Goal: Information Seeking & Learning: Learn about a topic

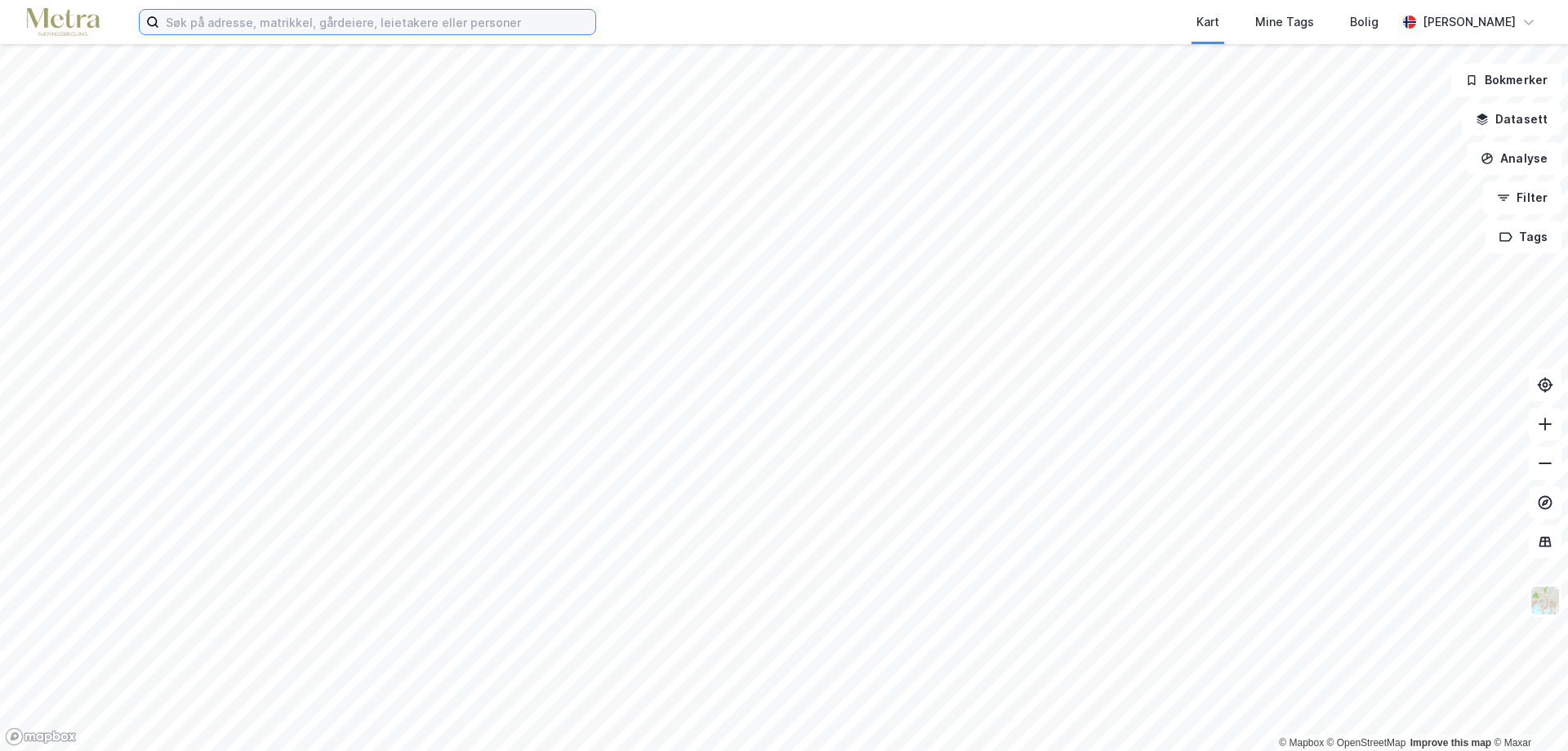
click at [183, 24] on input at bounding box center [377, 21] width 436 height 25
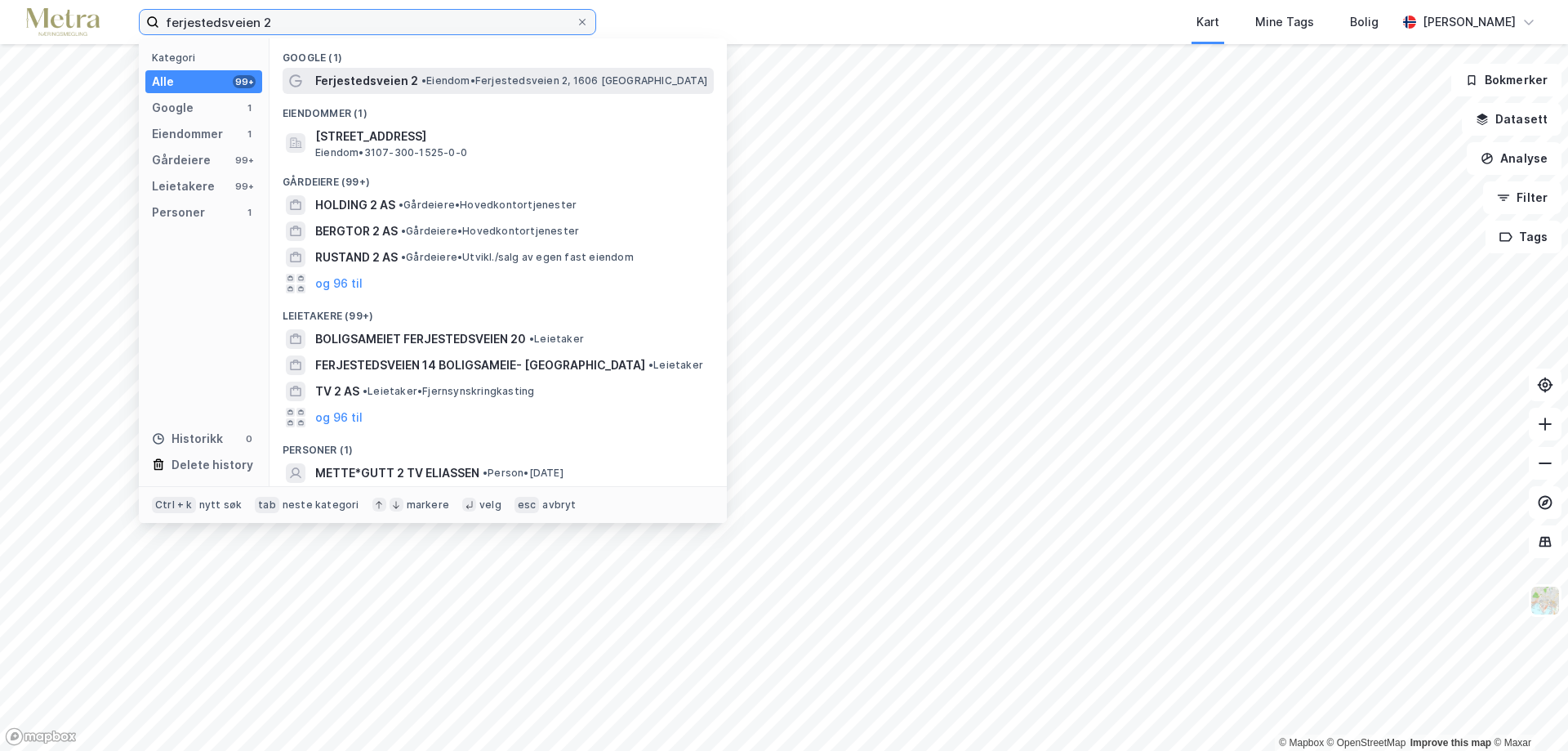
type input "ferjestedsveien 2"
click at [403, 80] on span "Ferjestedsveien 2" at bounding box center [367, 80] width 103 height 20
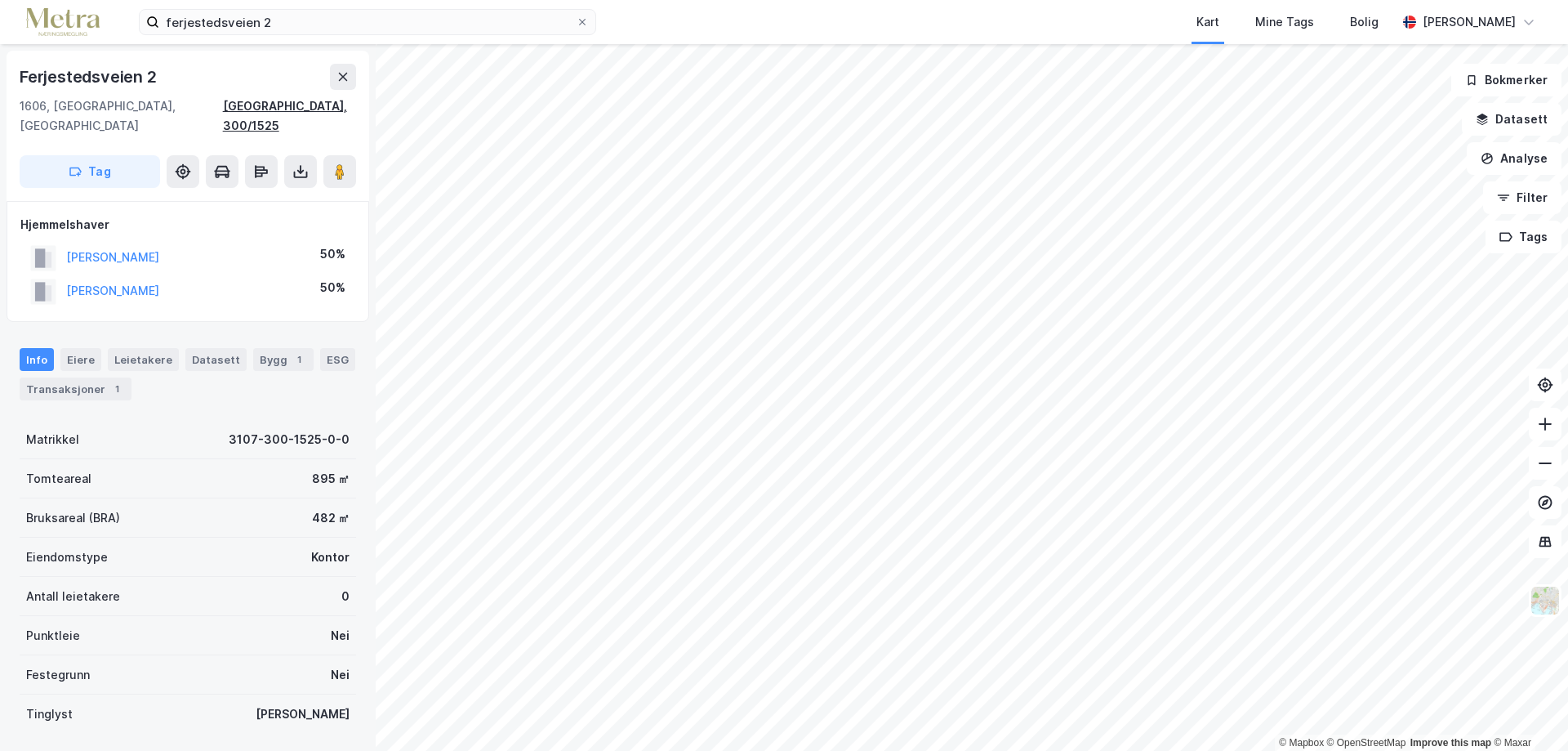
click at [264, 97] on div "[GEOGRAPHIC_DATA], 300/1525" at bounding box center [289, 116] width 133 height 39
click at [295, 163] on icon at bounding box center [300, 171] width 16 height 16
click at [237, 224] on div "Last ned matrikkelrapport" at bounding box center [240, 230] width 135 height 13
click at [284, 109] on div "[GEOGRAPHIC_DATA], 300/1525" at bounding box center [289, 116] width 133 height 39
click at [219, 166] on icon at bounding box center [223, 170] width 14 height 9
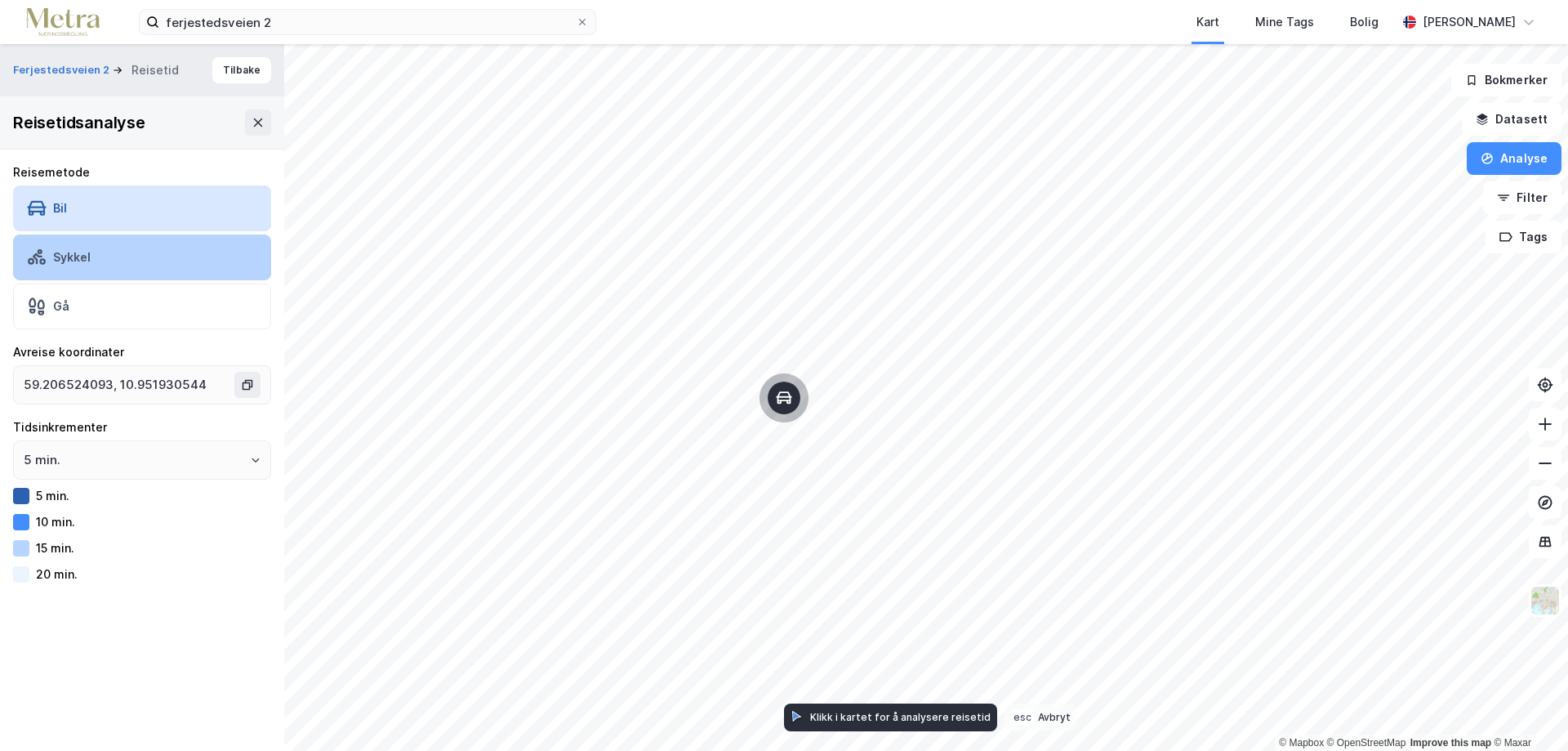
click at [125, 258] on div "Sykkel" at bounding box center [142, 258] width 258 height 46
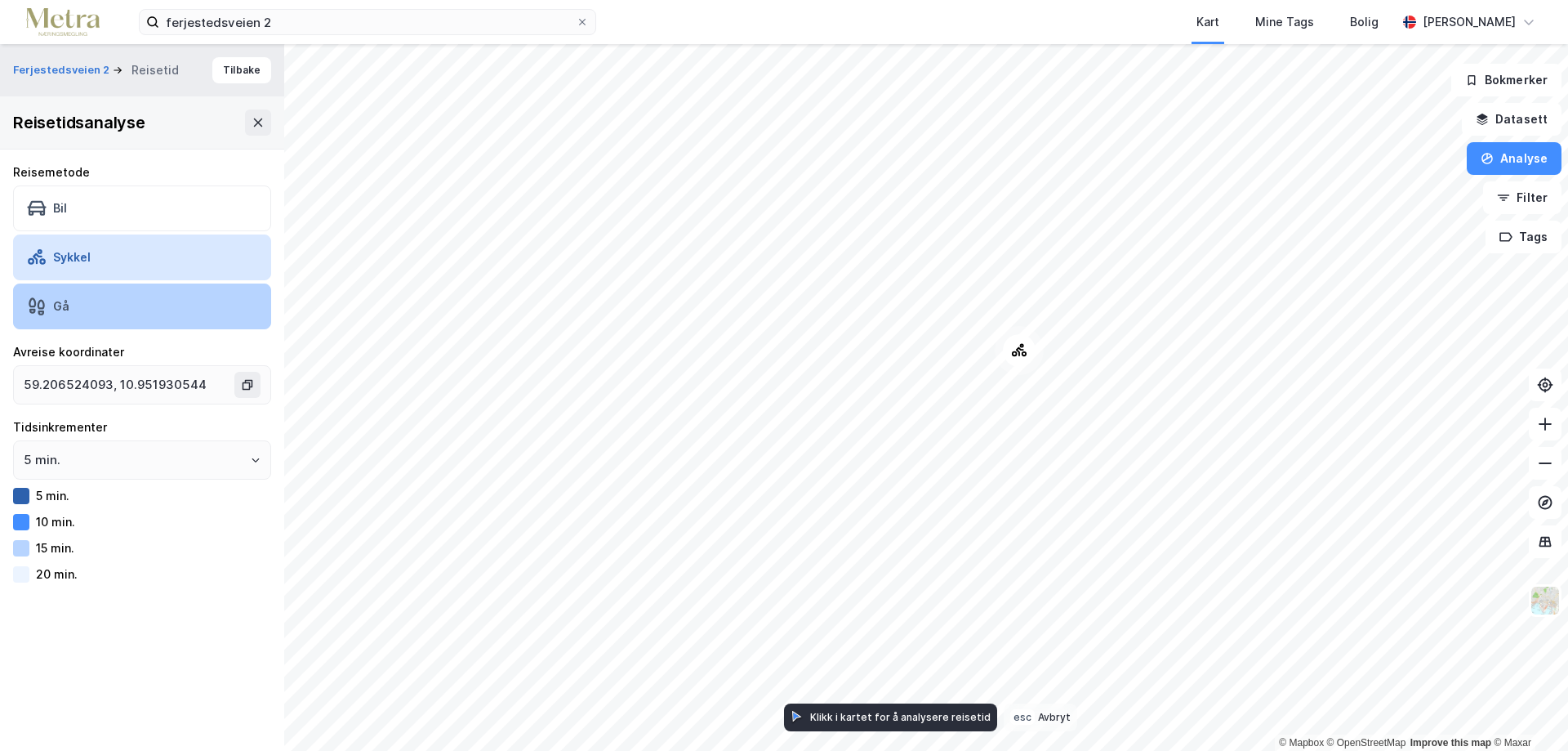
click at [51, 294] on div "Gå" at bounding box center [142, 306] width 258 height 46
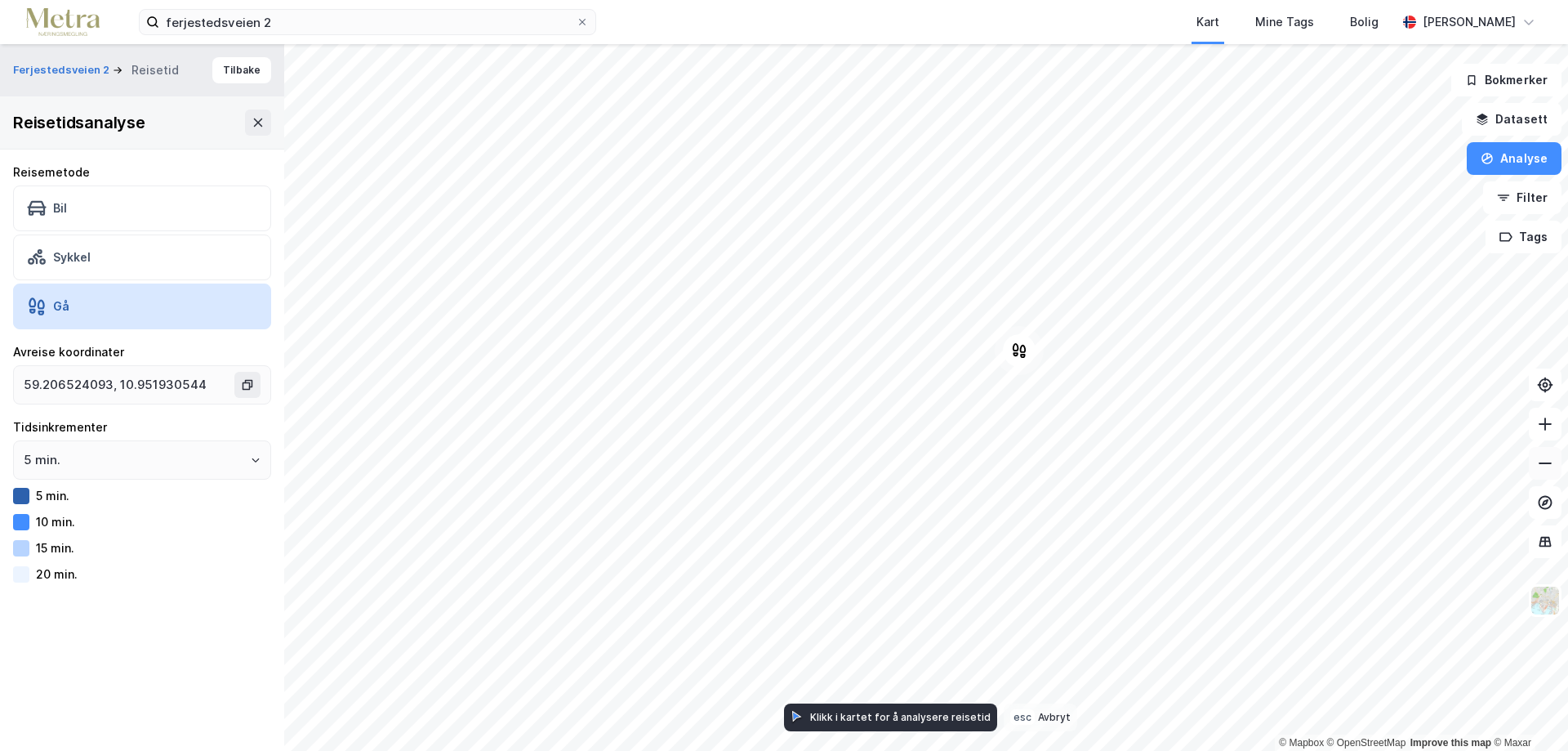
click at [1545, 463] on icon at bounding box center [1545, 463] width 13 height 2
click at [1543, 430] on icon at bounding box center [1545, 423] width 16 height 16
click at [223, 63] on button "Tilbake" at bounding box center [241, 70] width 59 height 26
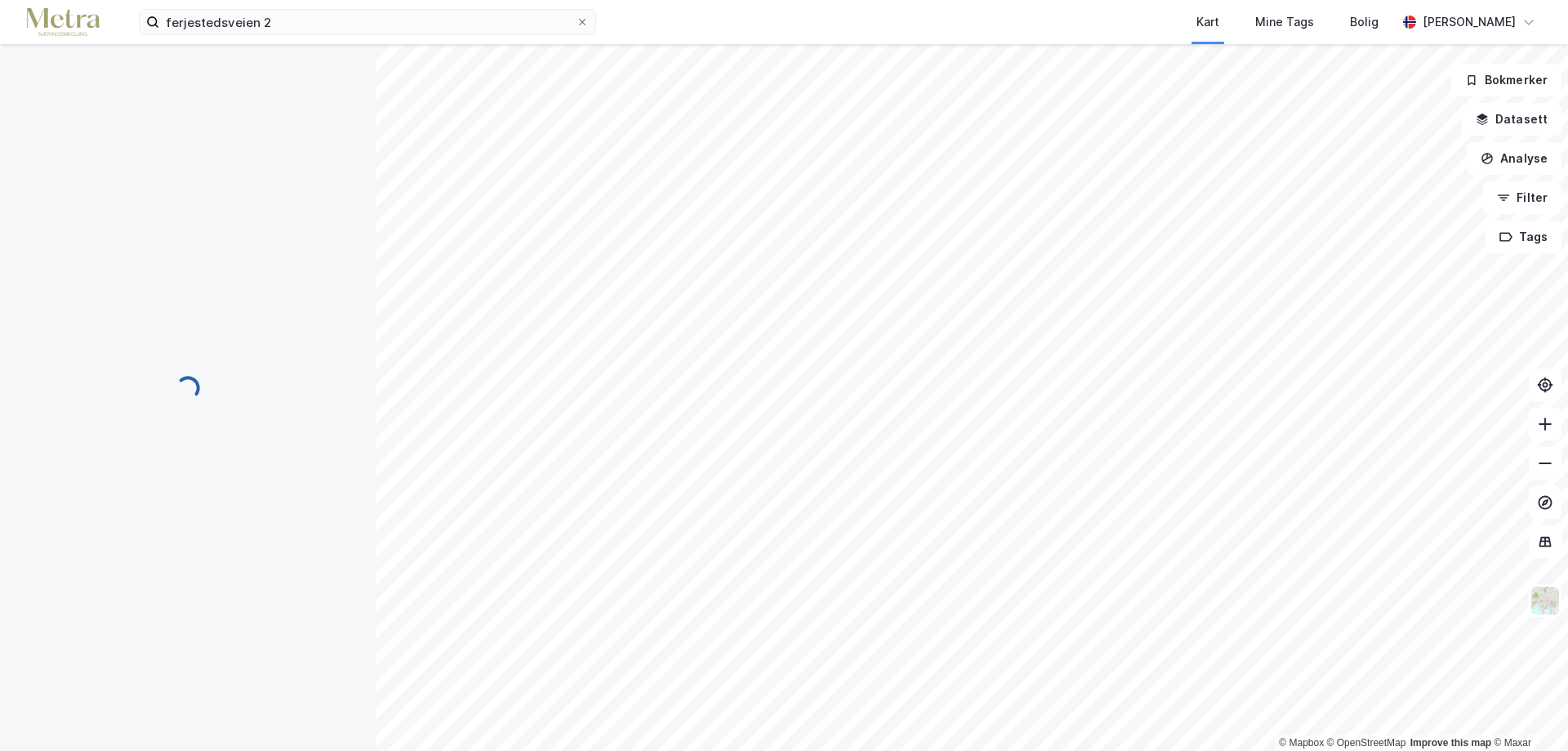
scroll to position [1, 0]
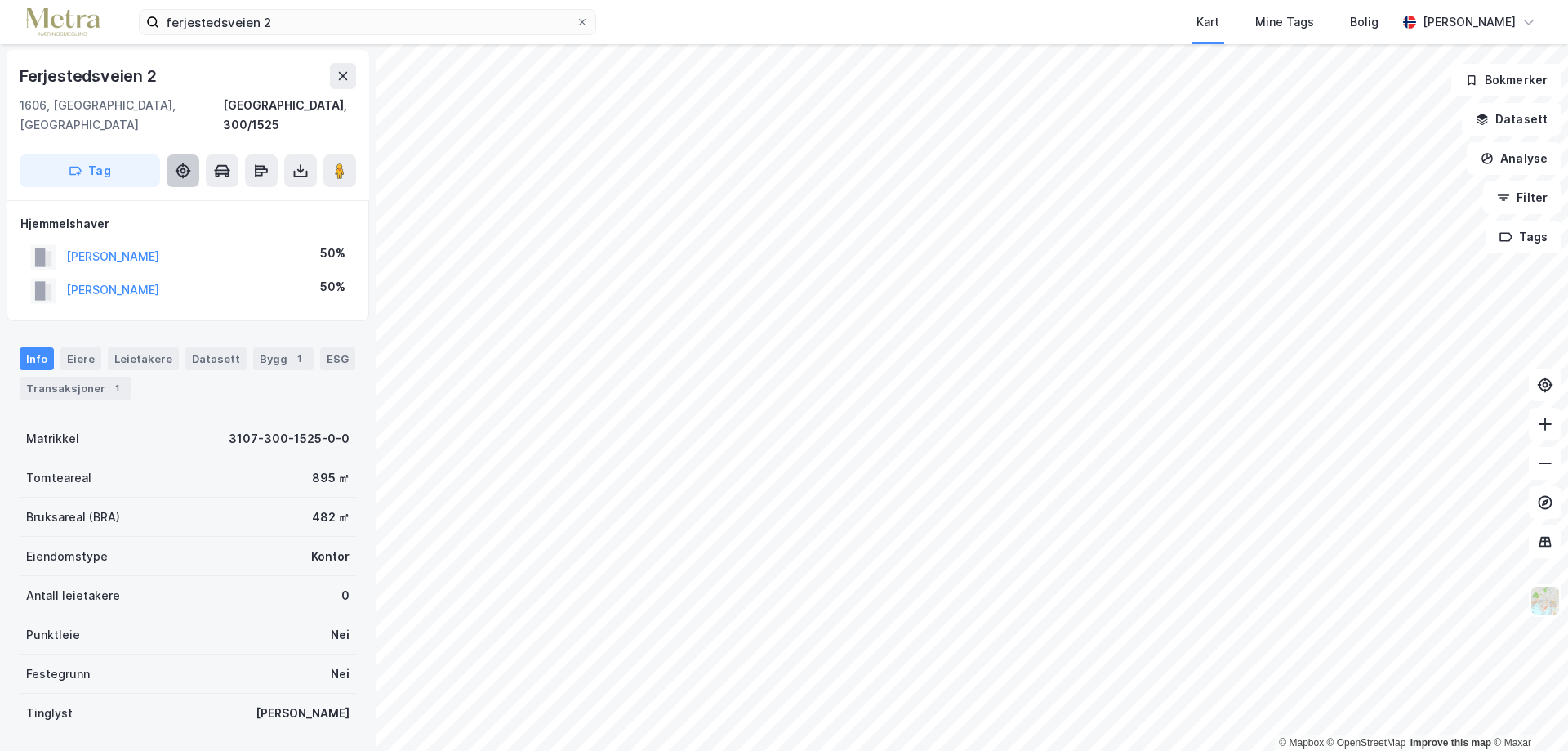
click at [185, 163] on icon at bounding box center [183, 171] width 16 height 16
click at [178, 164] on icon at bounding box center [183, 170] width 13 height 13
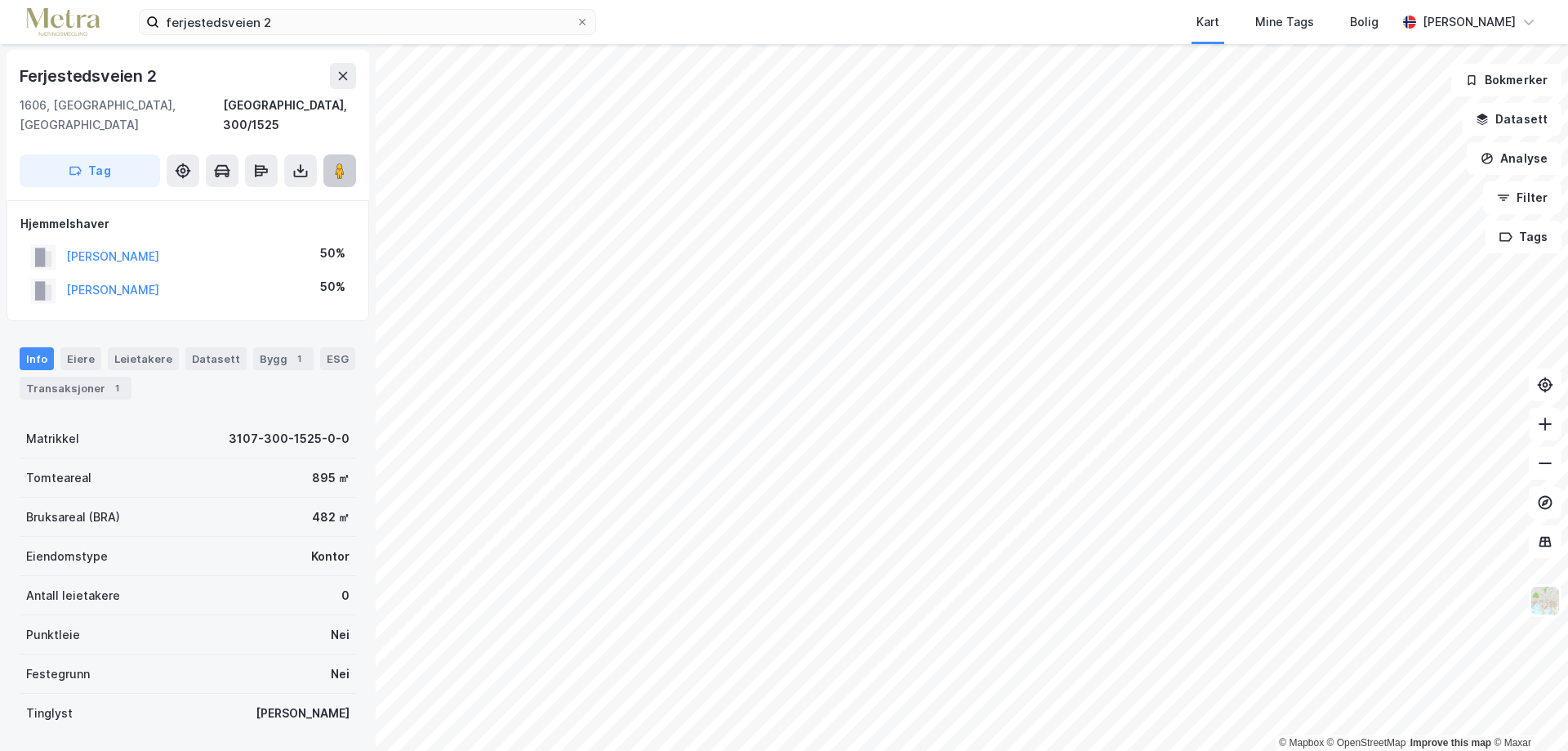
click at [338, 163] on image at bounding box center [340, 171] width 9 height 16
click at [256, 168] on icon at bounding box center [261, 171] width 13 height 5
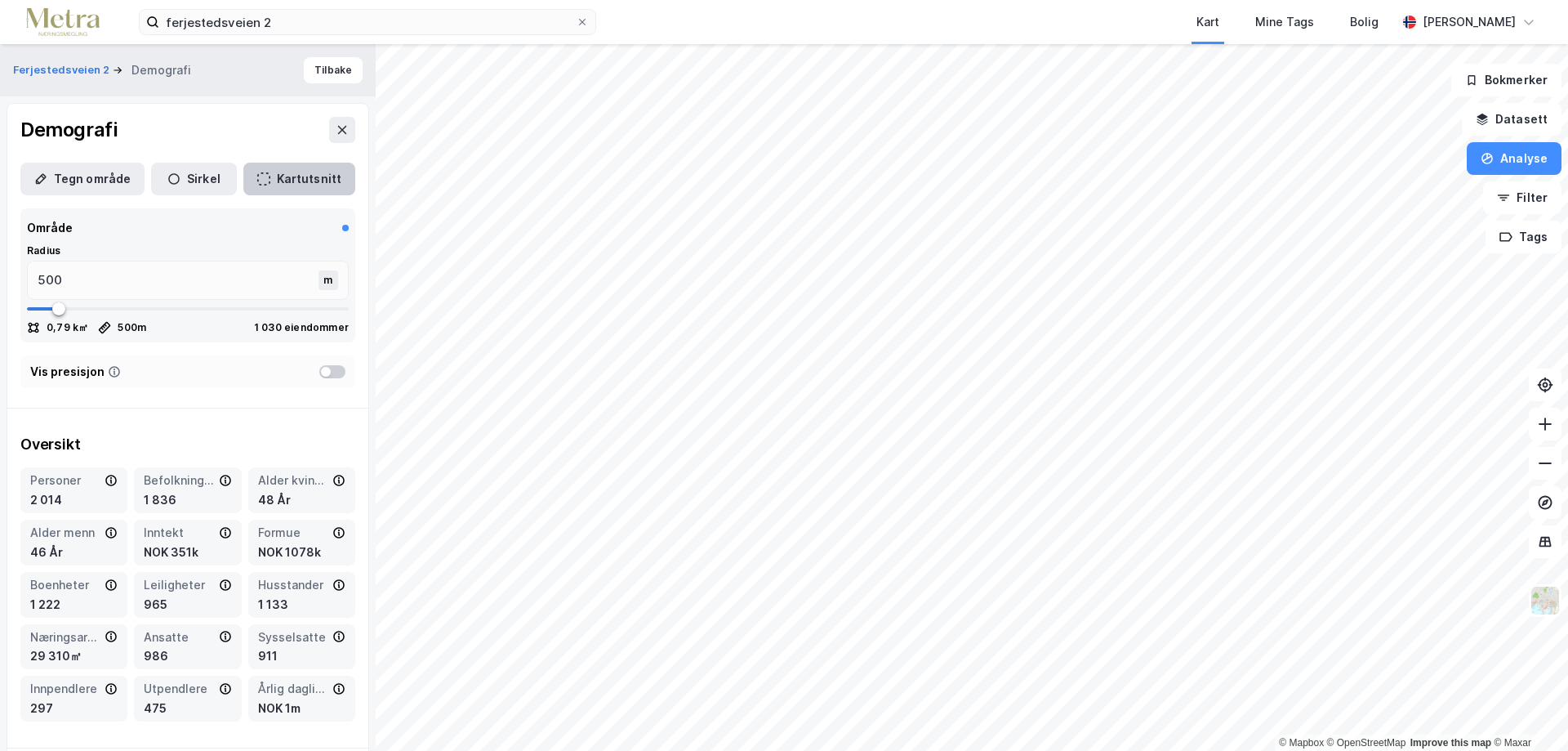
click at [258, 179] on icon "button" at bounding box center [264, 178] width 13 height 13
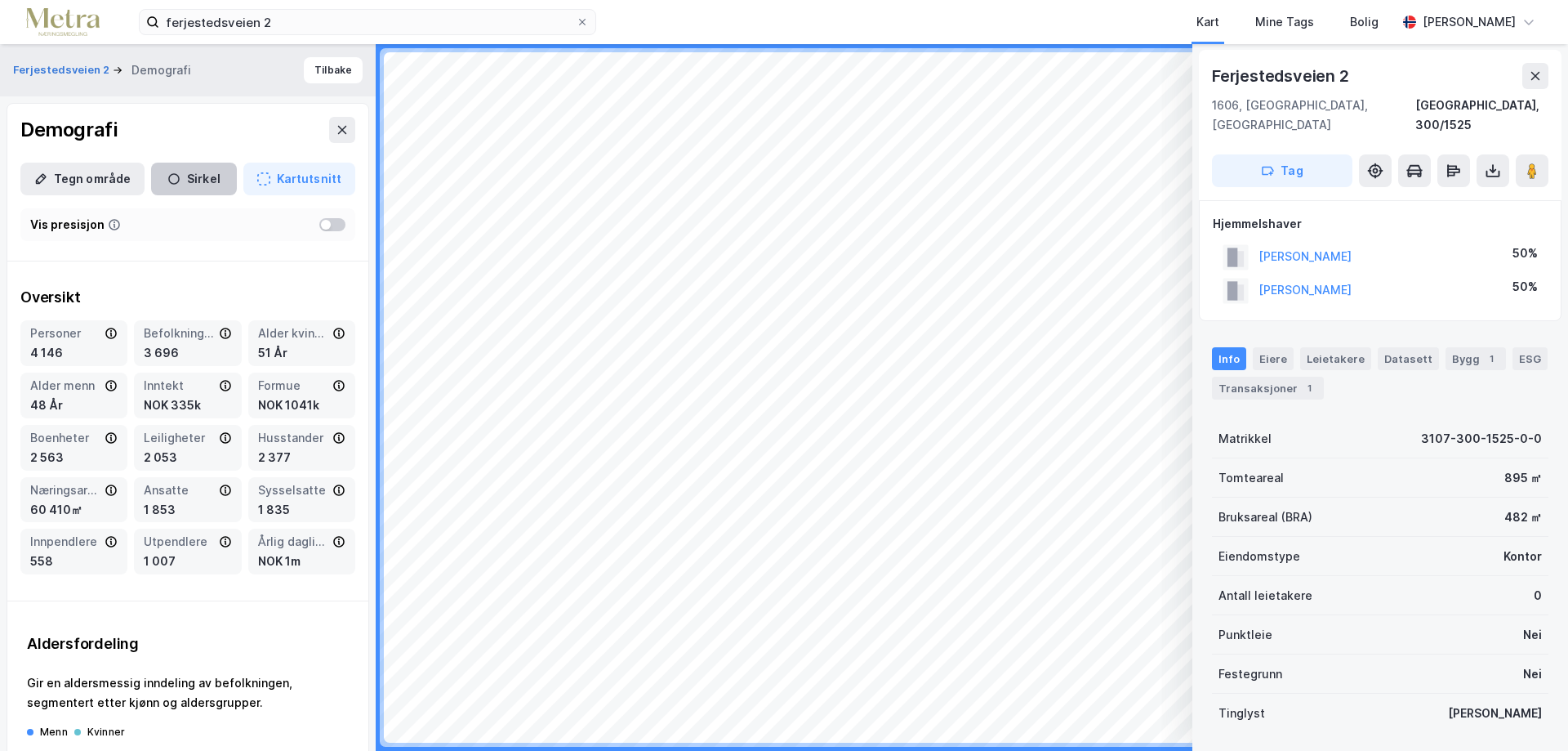
click at [188, 179] on button "Sirkel" at bounding box center [194, 179] width 86 height 32
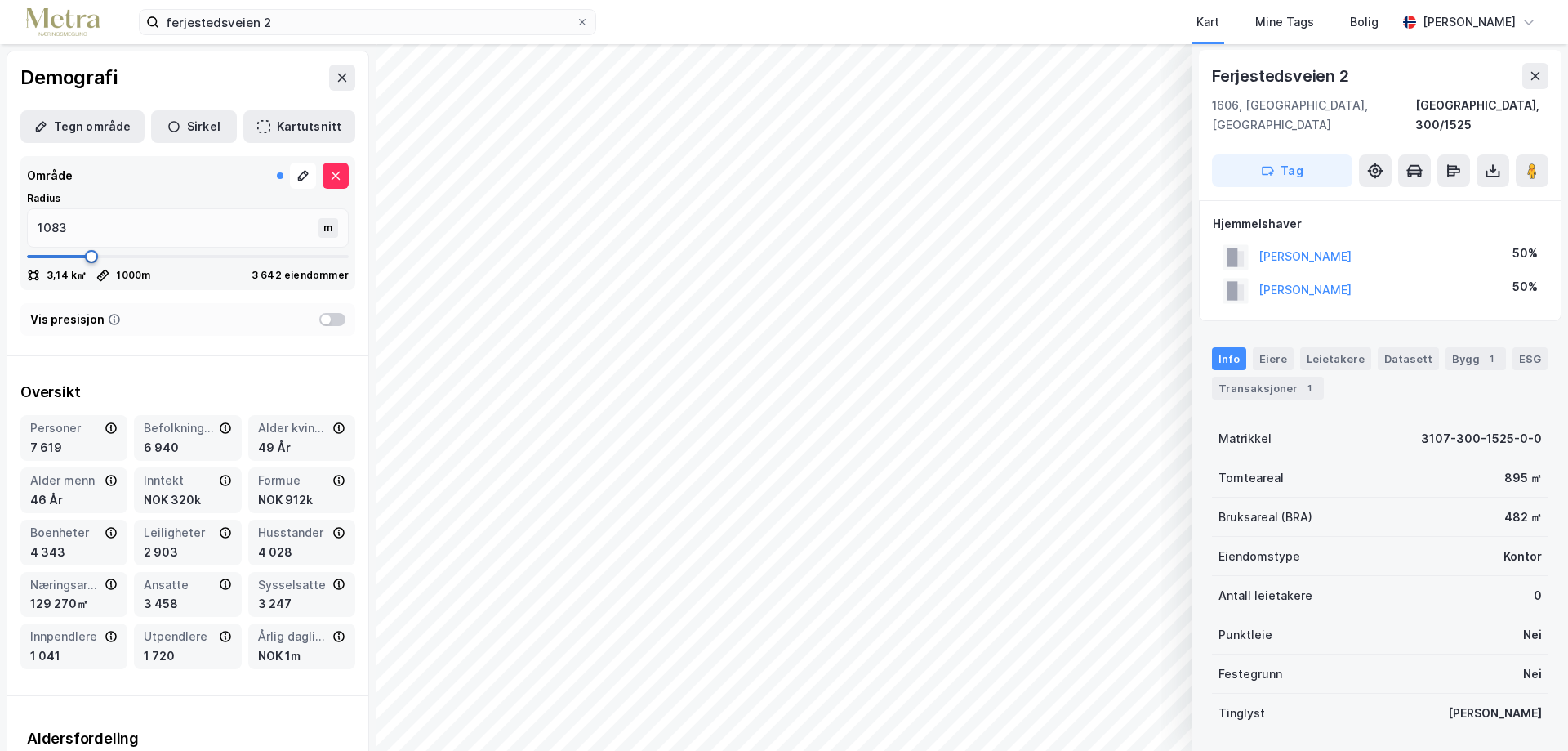
type input "1584"
type input "1623"
type input "1782"
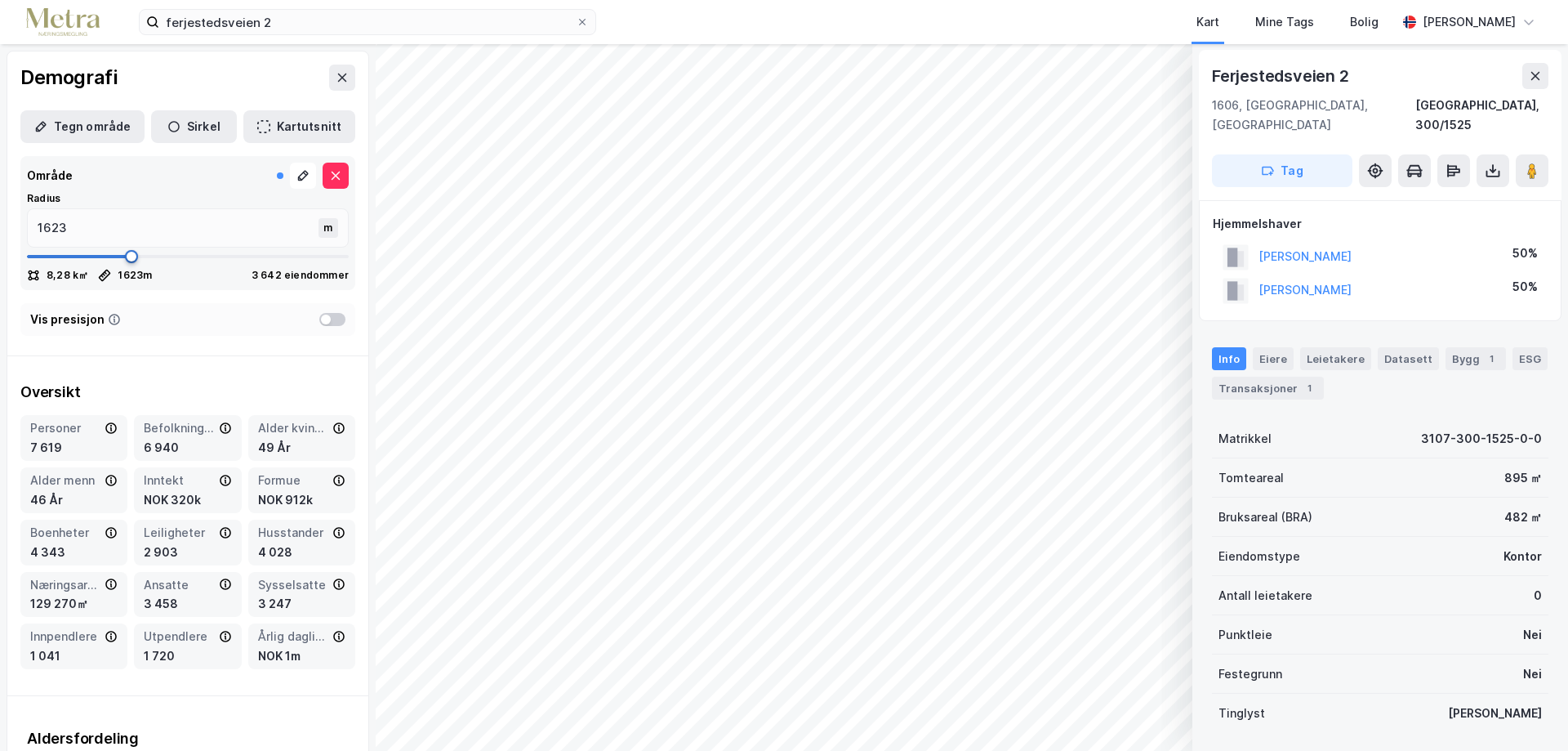
type input "1795"
type input "1808"
drag, startPoint x: 94, startPoint y: 258, endPoint x: 139, endPoint y: 255, distance: 45.1
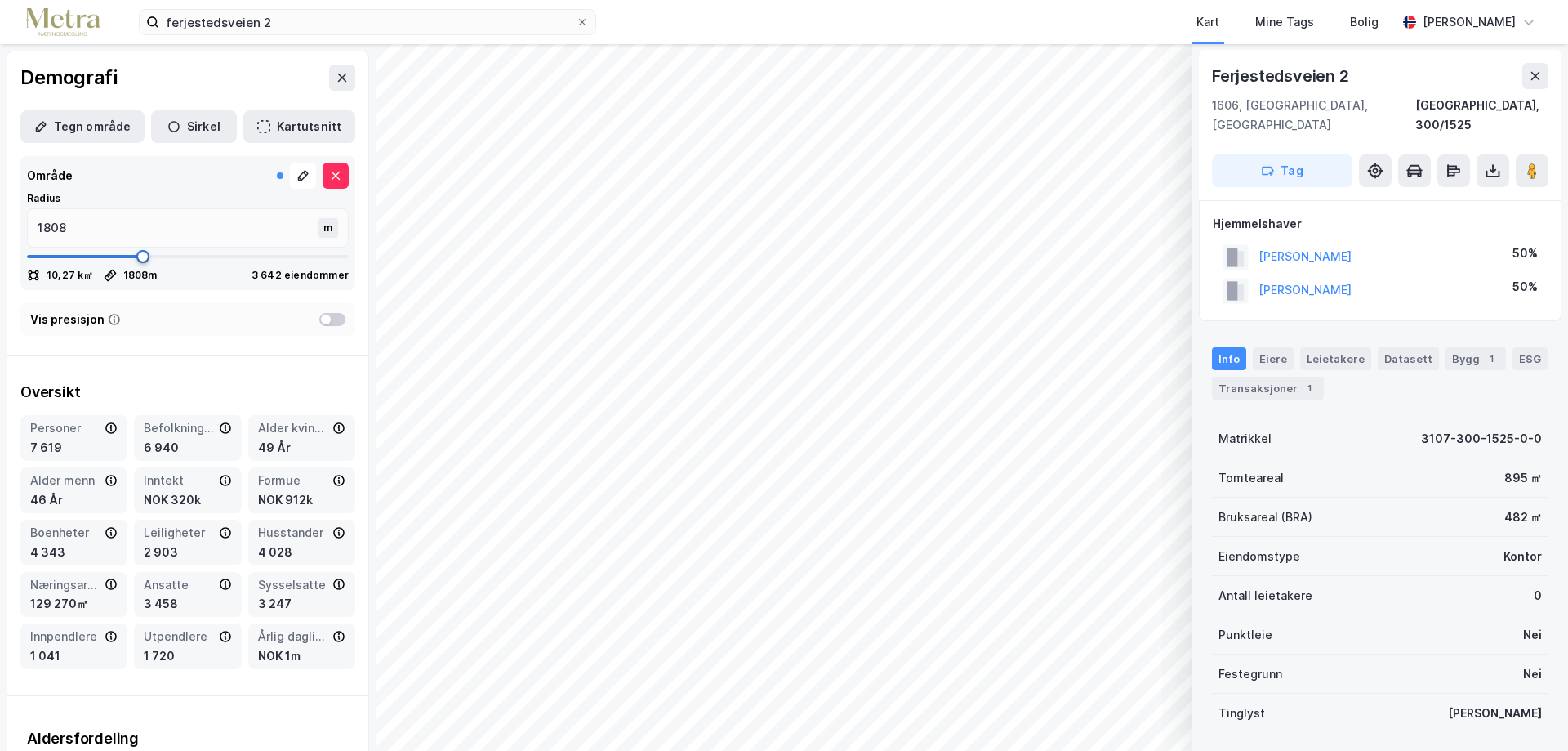
click at [139, 255] on span at bounding box center [142, 256] width 13 height 13
click at [89, 130] on button "Tegn område" at bounding box center [83, 126] width 125 height 32
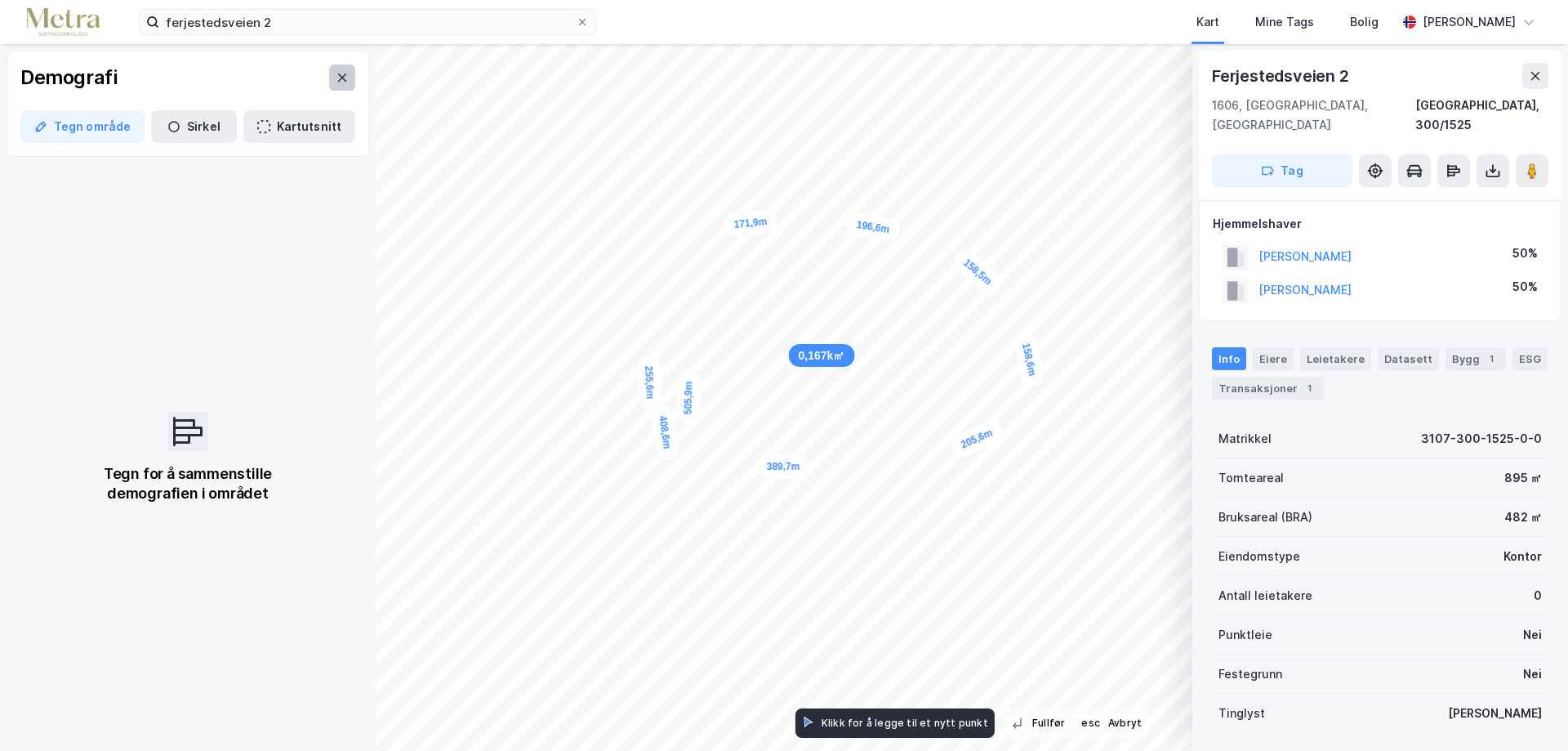
click at [338, 79] on icon at bounding box center [342, 78] width 9 height 9
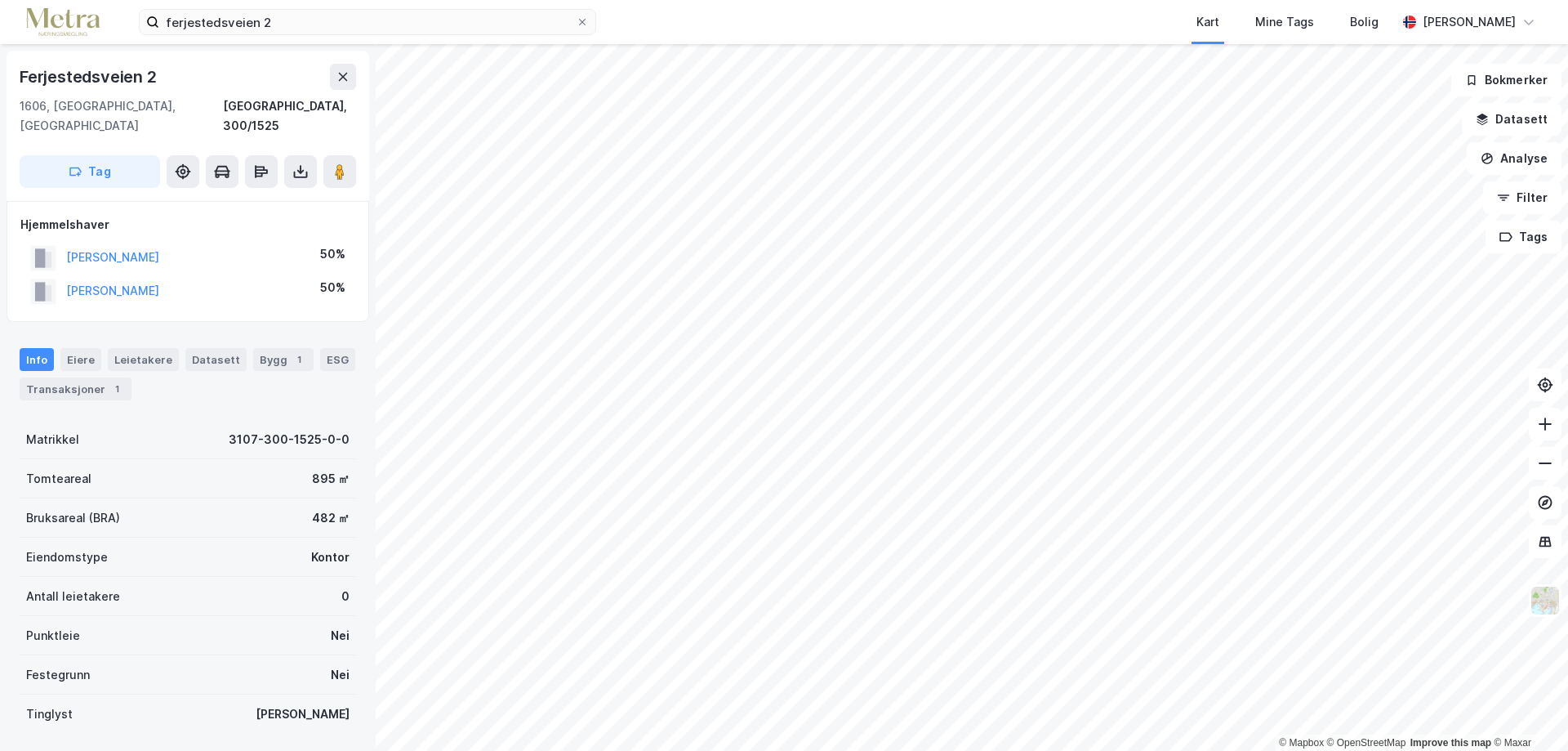
scroll to position [1, 0]
click at [187, 163] on icon at bounding box center [183, 171] width 16 height 16
click at [77, 347] on div "Eiere" at bounding box center [81, 358] width 41 height 23
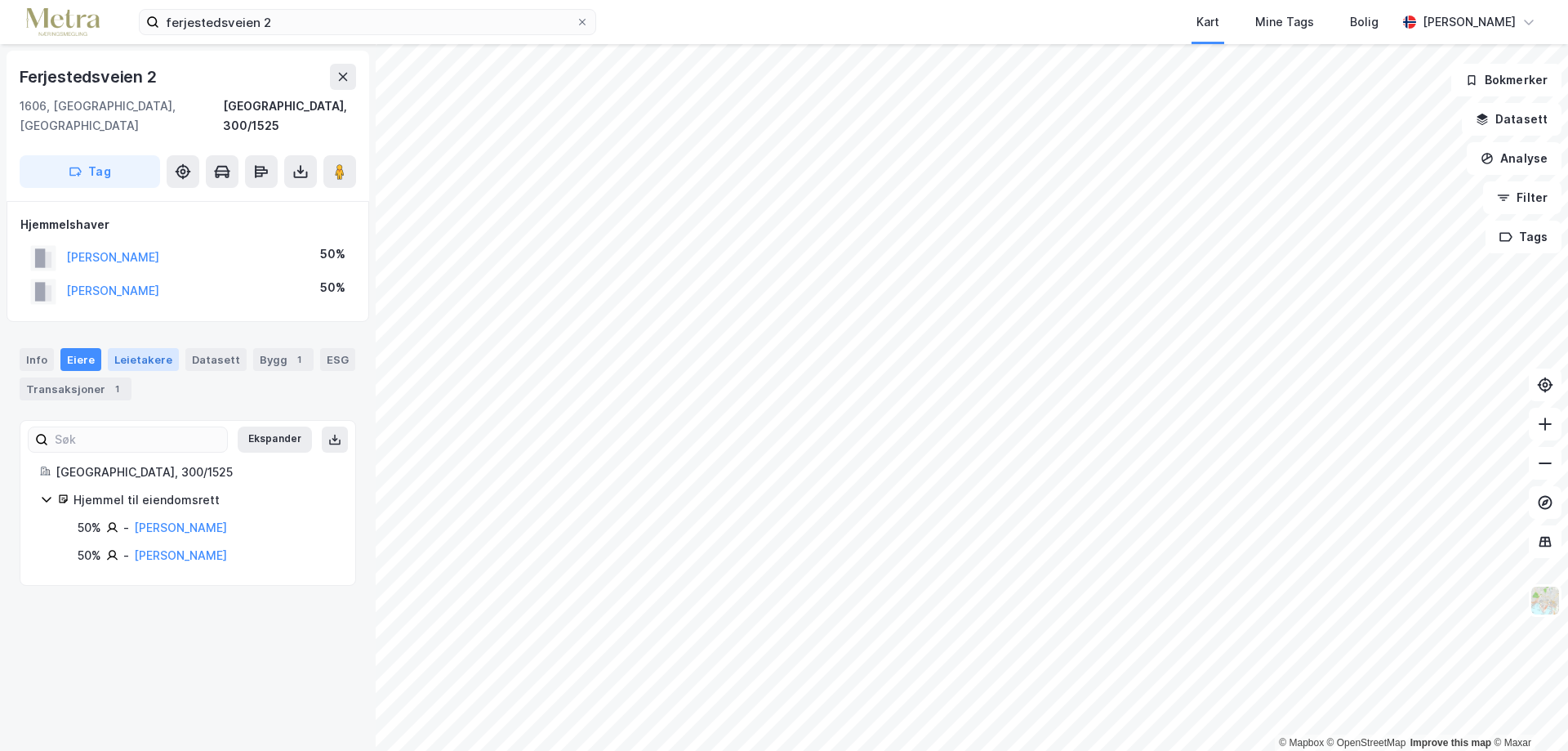
click at [136, 348] on div "Leietakere" at bounding box center [142, 359] width 71 height 23
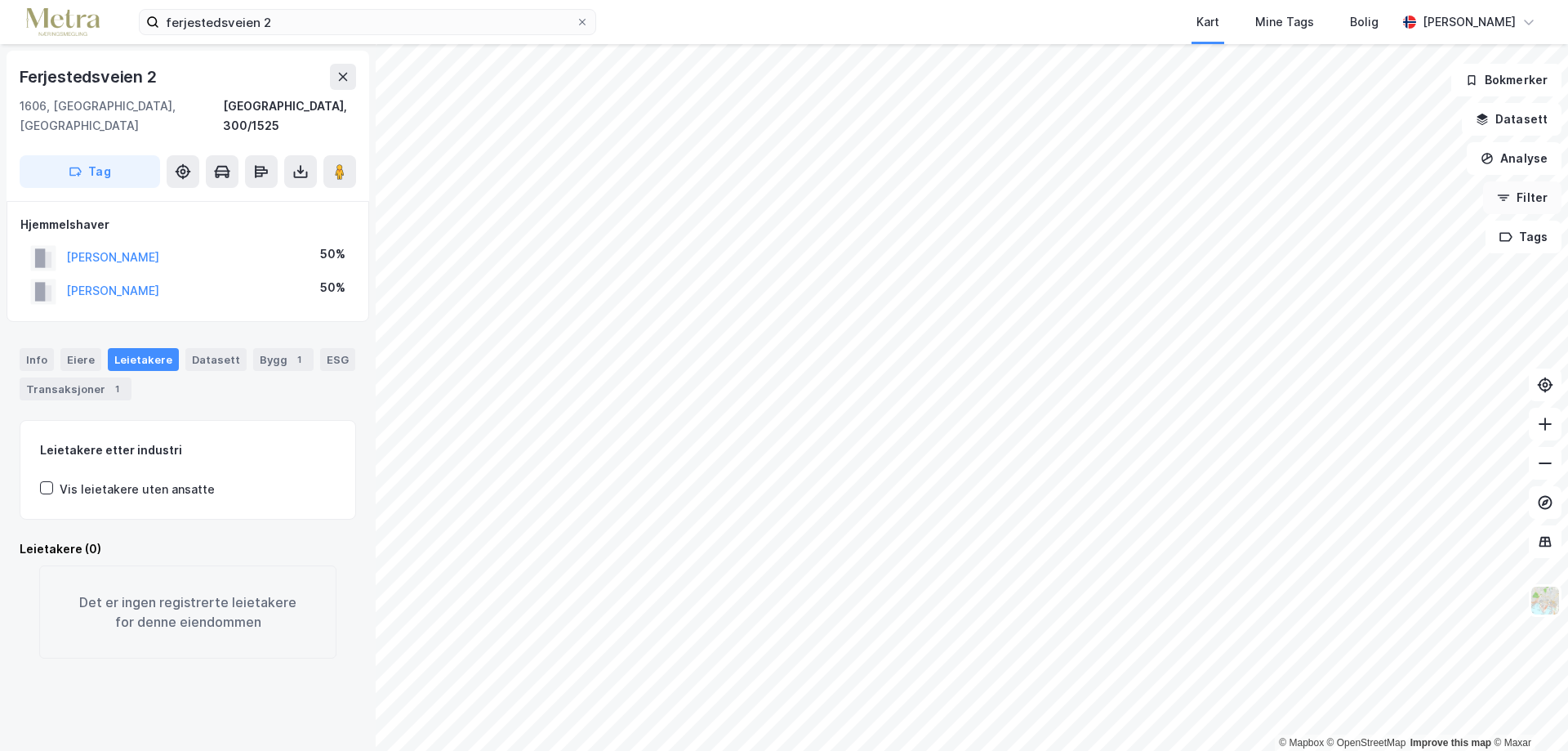
click at [1532, 197] on button "Filter" at bounding box center [1523, 198] width 78 height 32
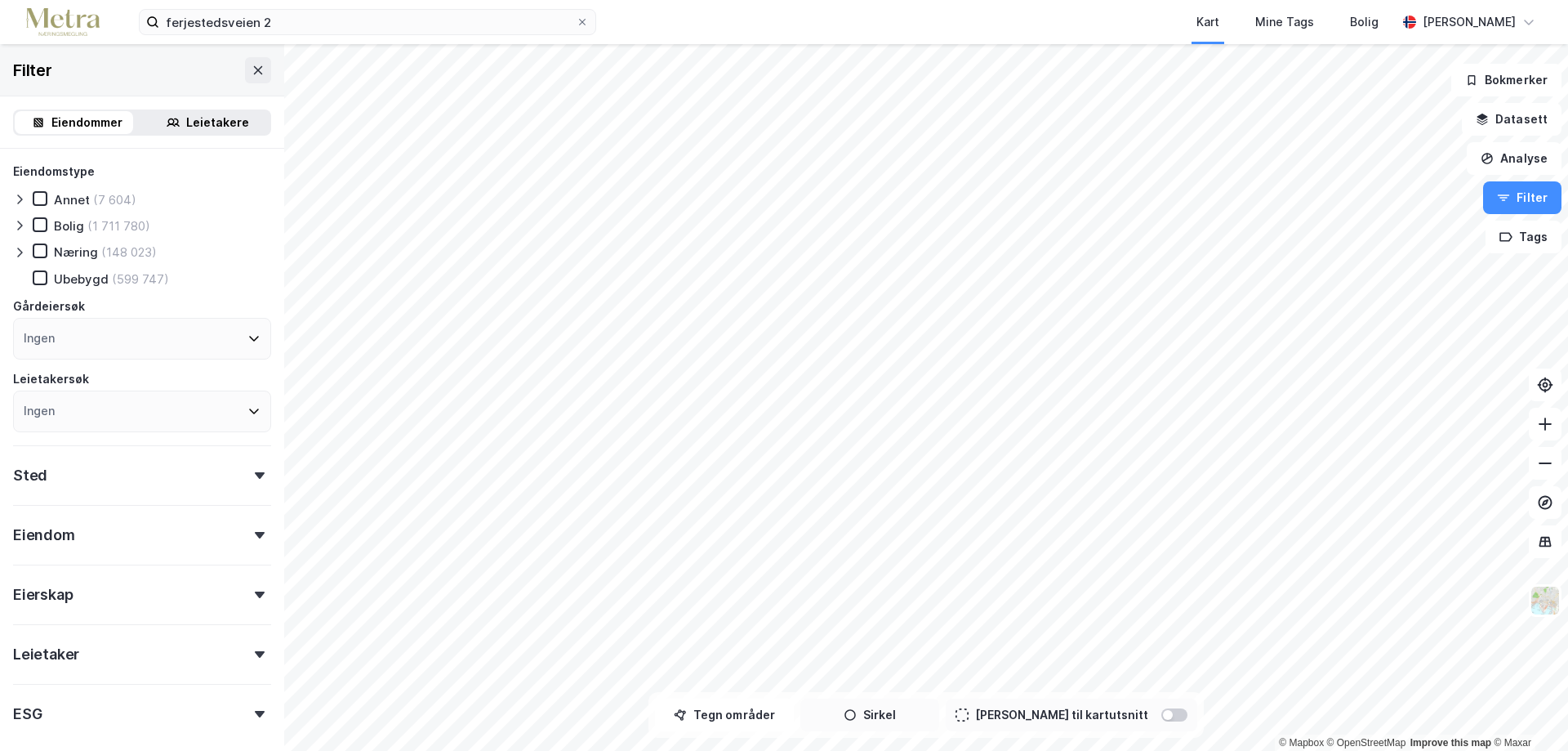
click at [874, 721] on button "Sirkel" at bounding box center [869, 715] width 139 height 32
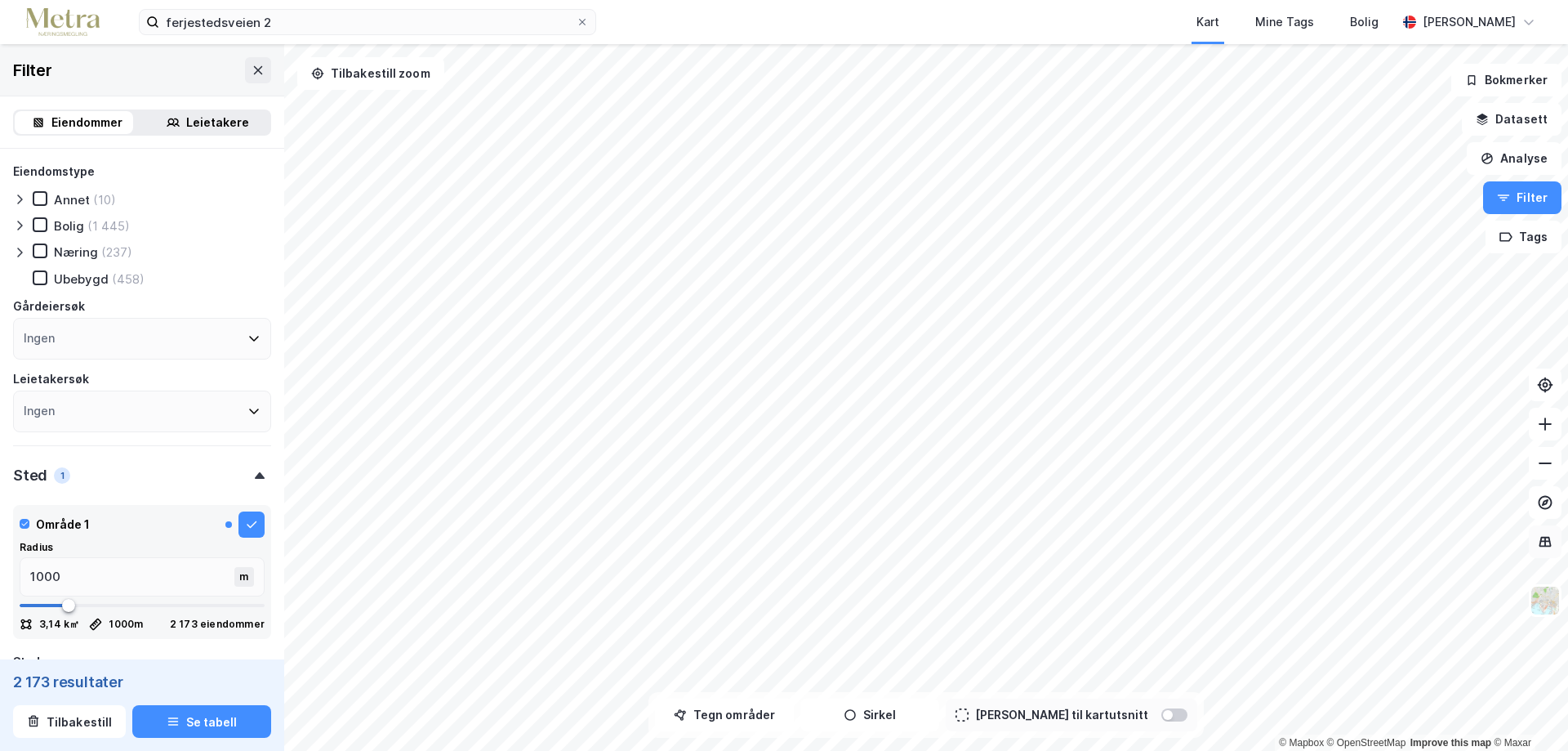
click at [1547, 536] on icon at bounding box center [1545, 541] width 16 height 16
click at [1553, 395] on button at bounding box center [1545, 385] width 32 height 32
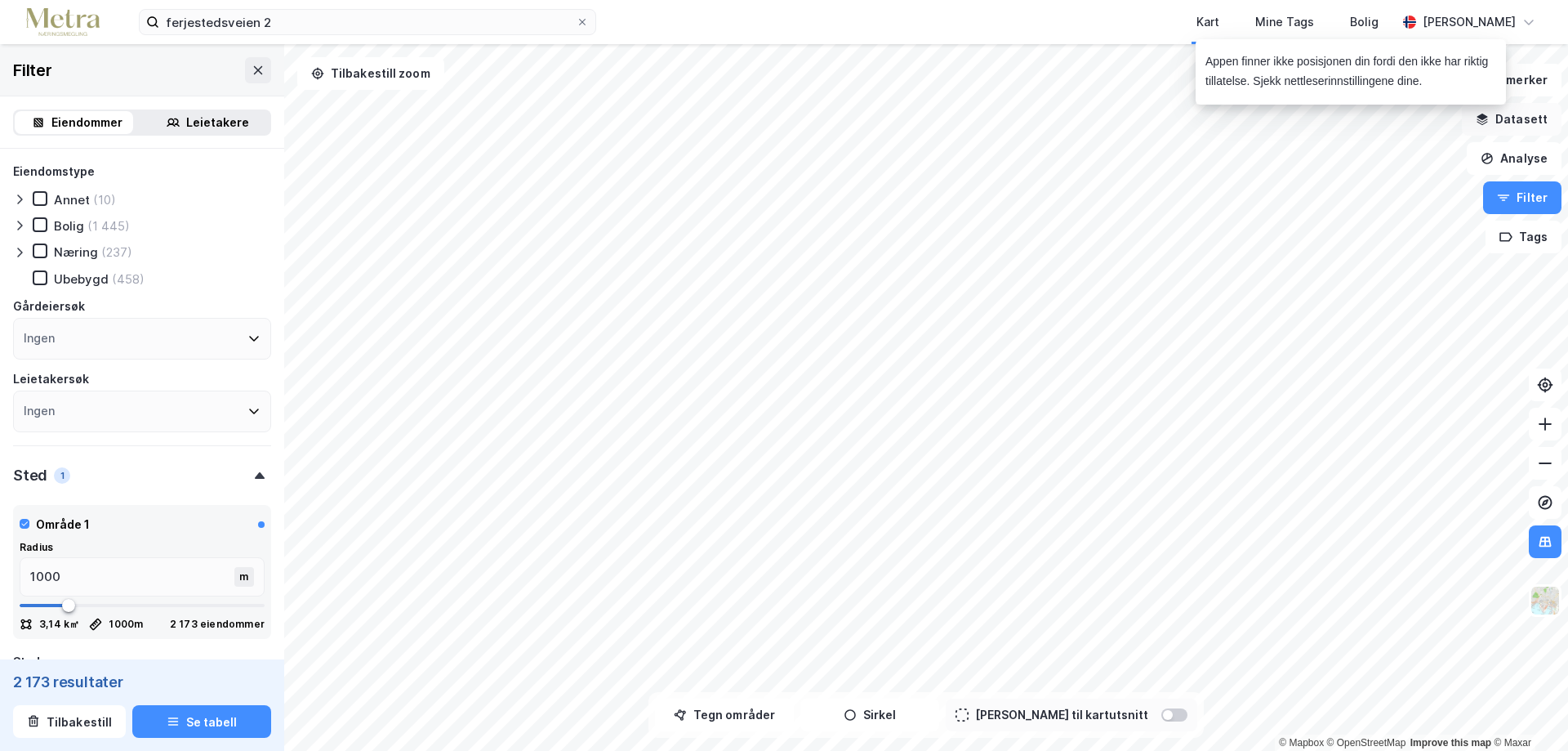
click at [1520, 121] on button "Datasett" at bounding box center [1512, 119] width 100 height 32
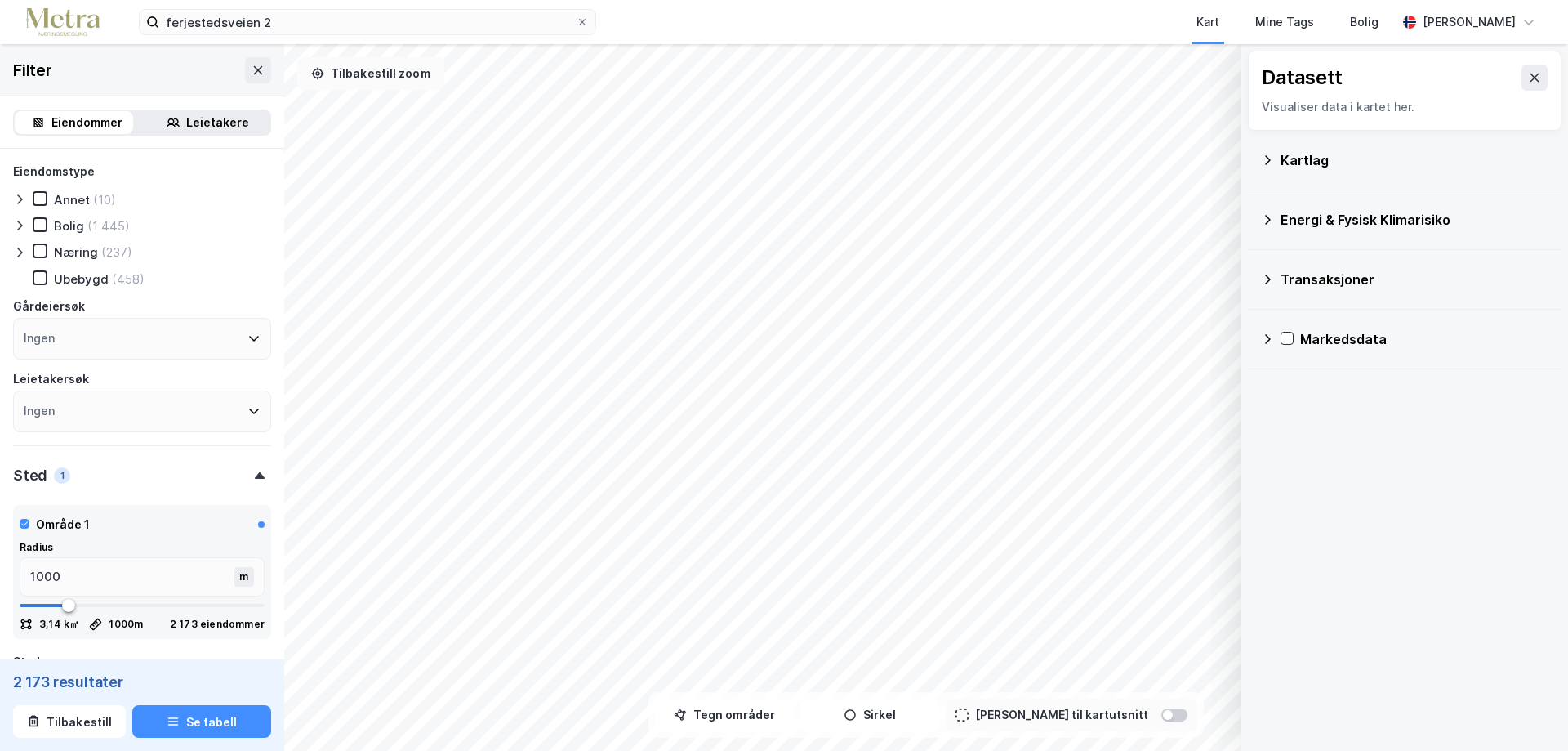
click at [362, 82] on button "Tilbakestill zoom" at bounding box center [371, 73] width 147 height 32
type input "1001"
type input "983"
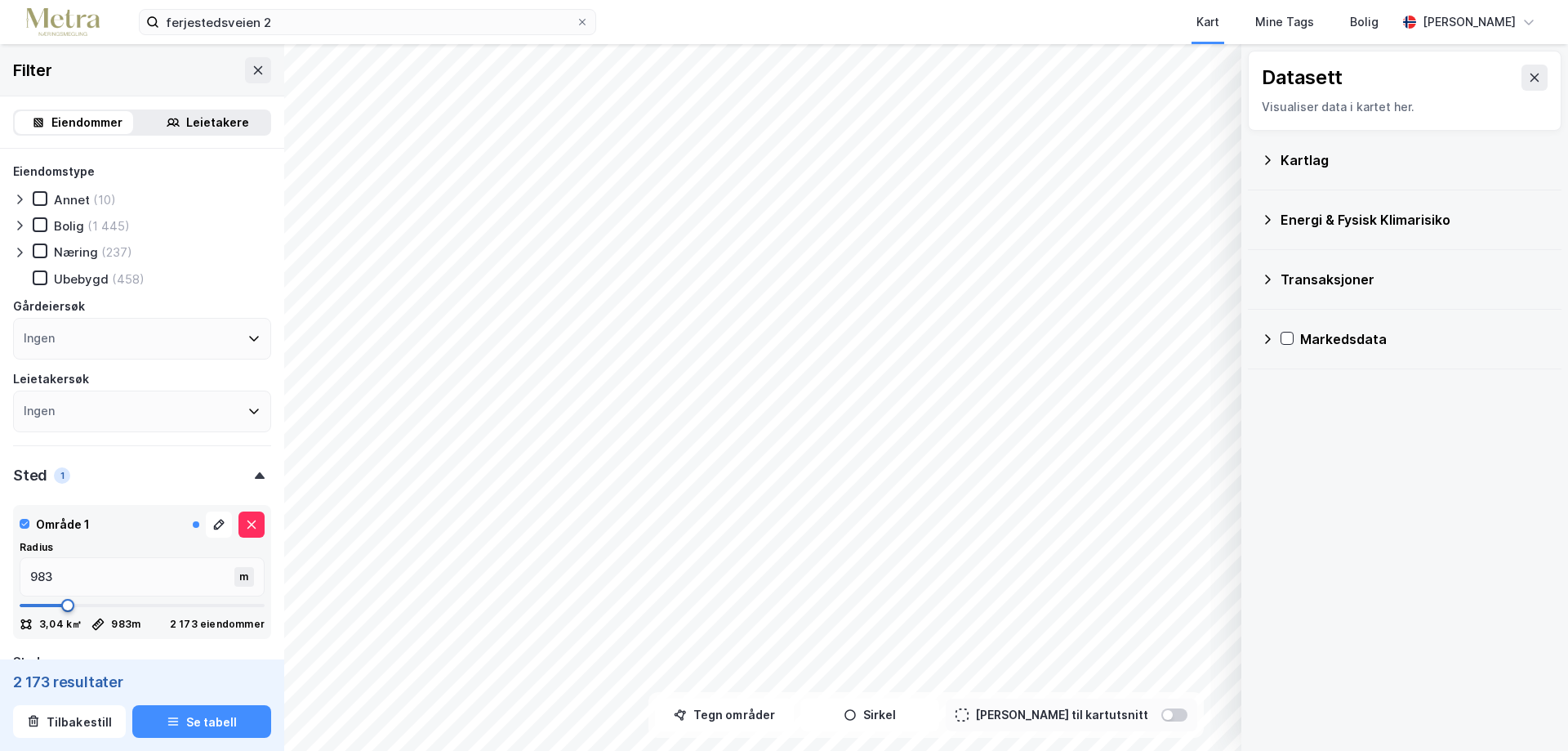
type input "878"
type input "843"
type input "825"
type input "773"
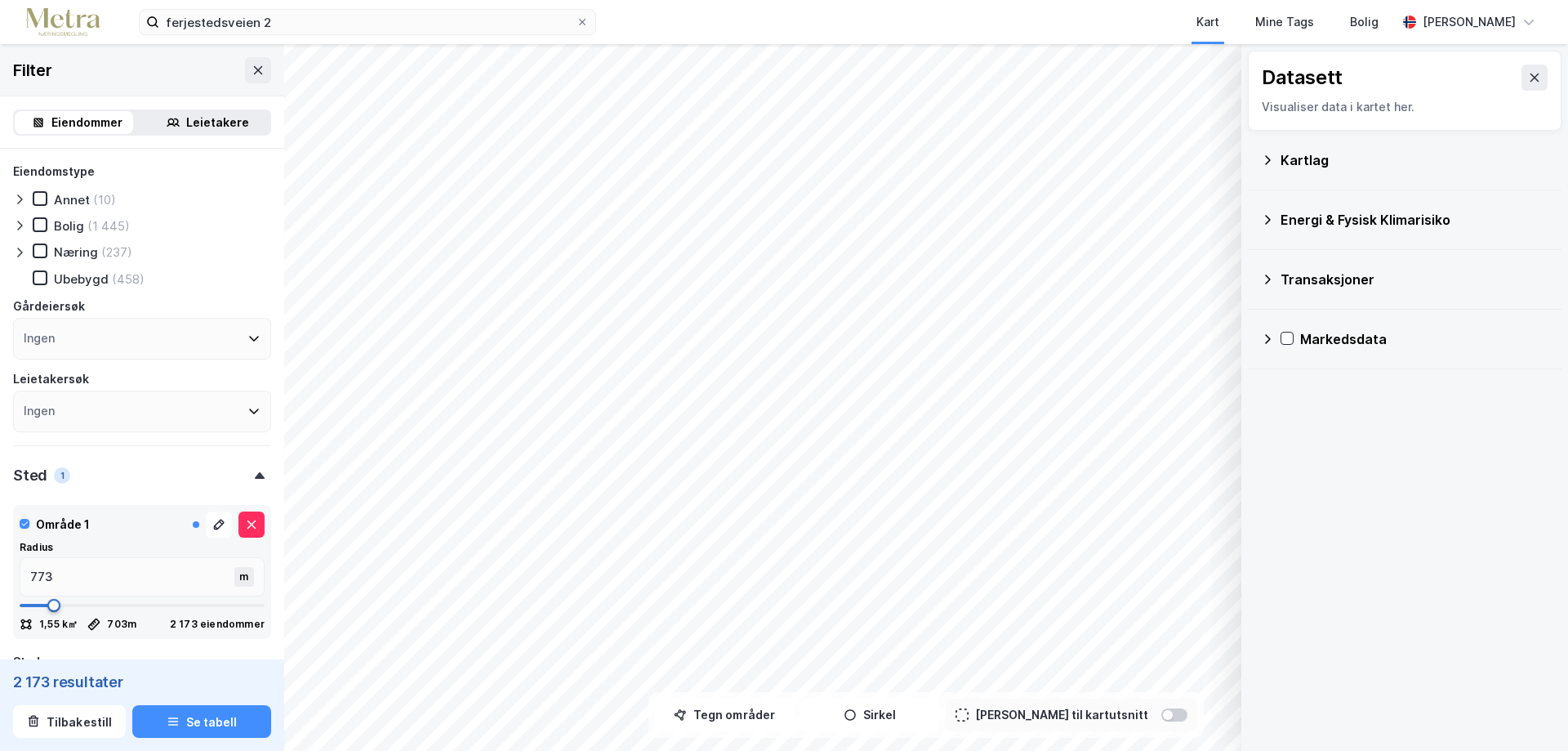
type input "703"
type input "597"
type input "545"
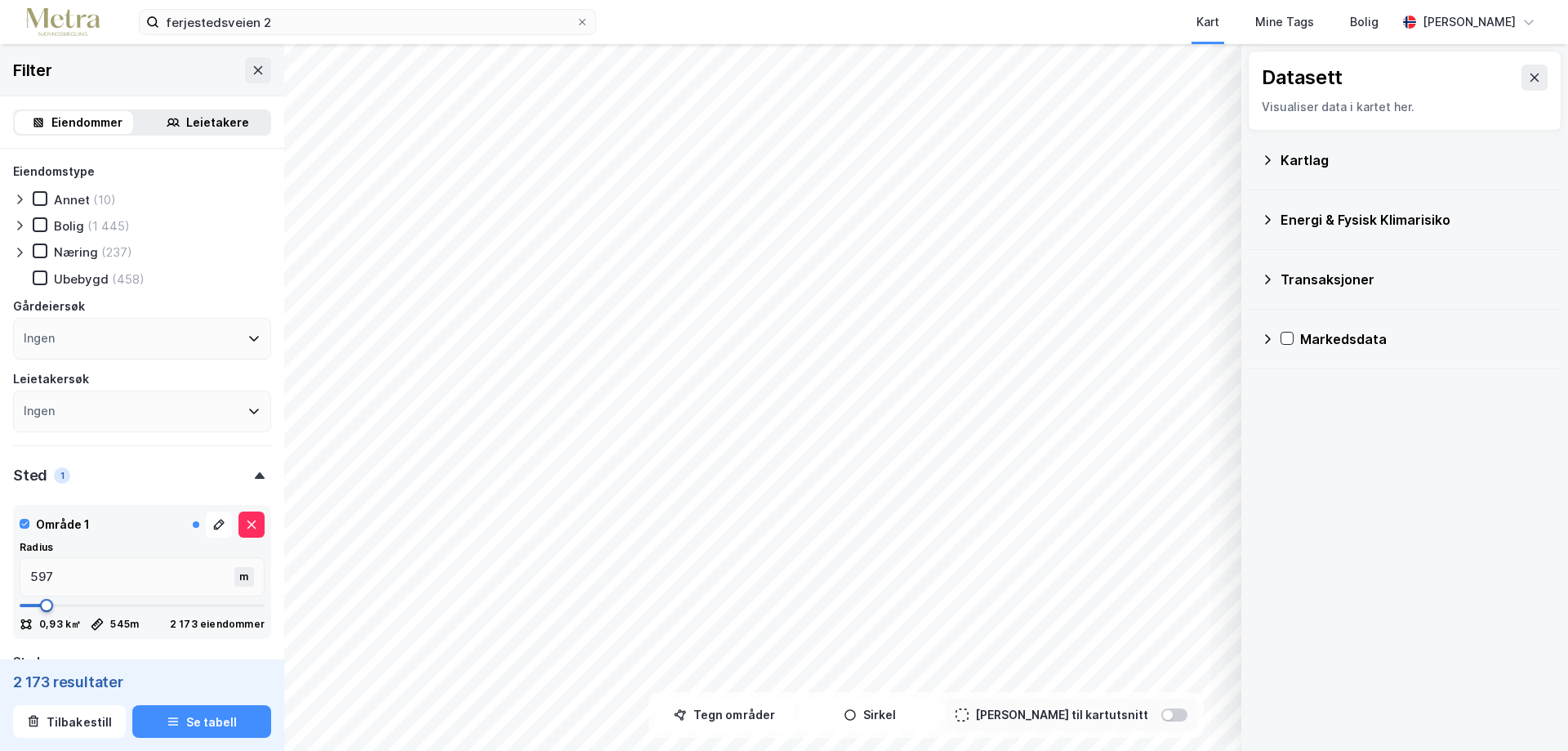
type input "545"
type input "317"
type input "247"
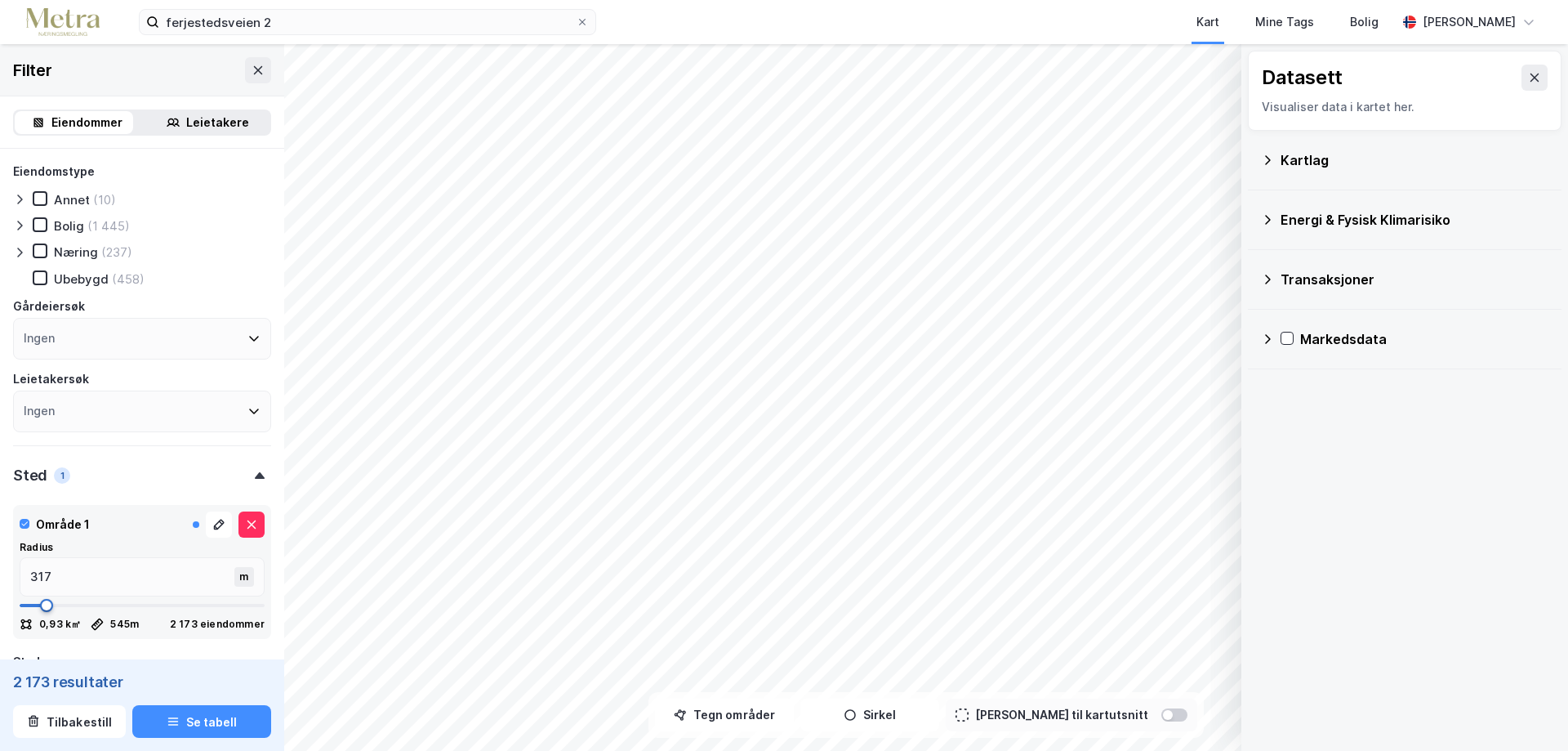
type input "194"
type input "159"
type input "124"
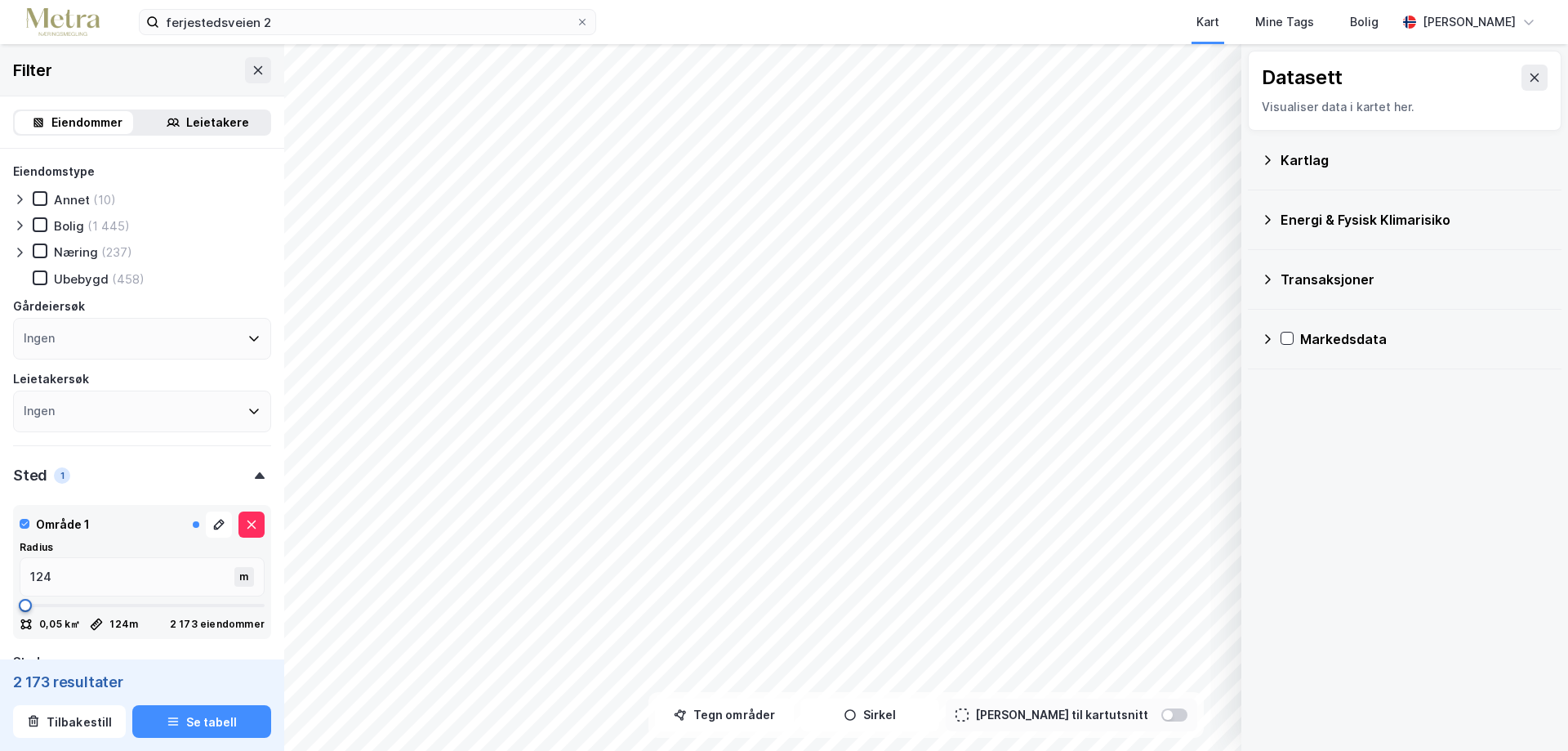
type input "159"
type input "282"
type input "299"
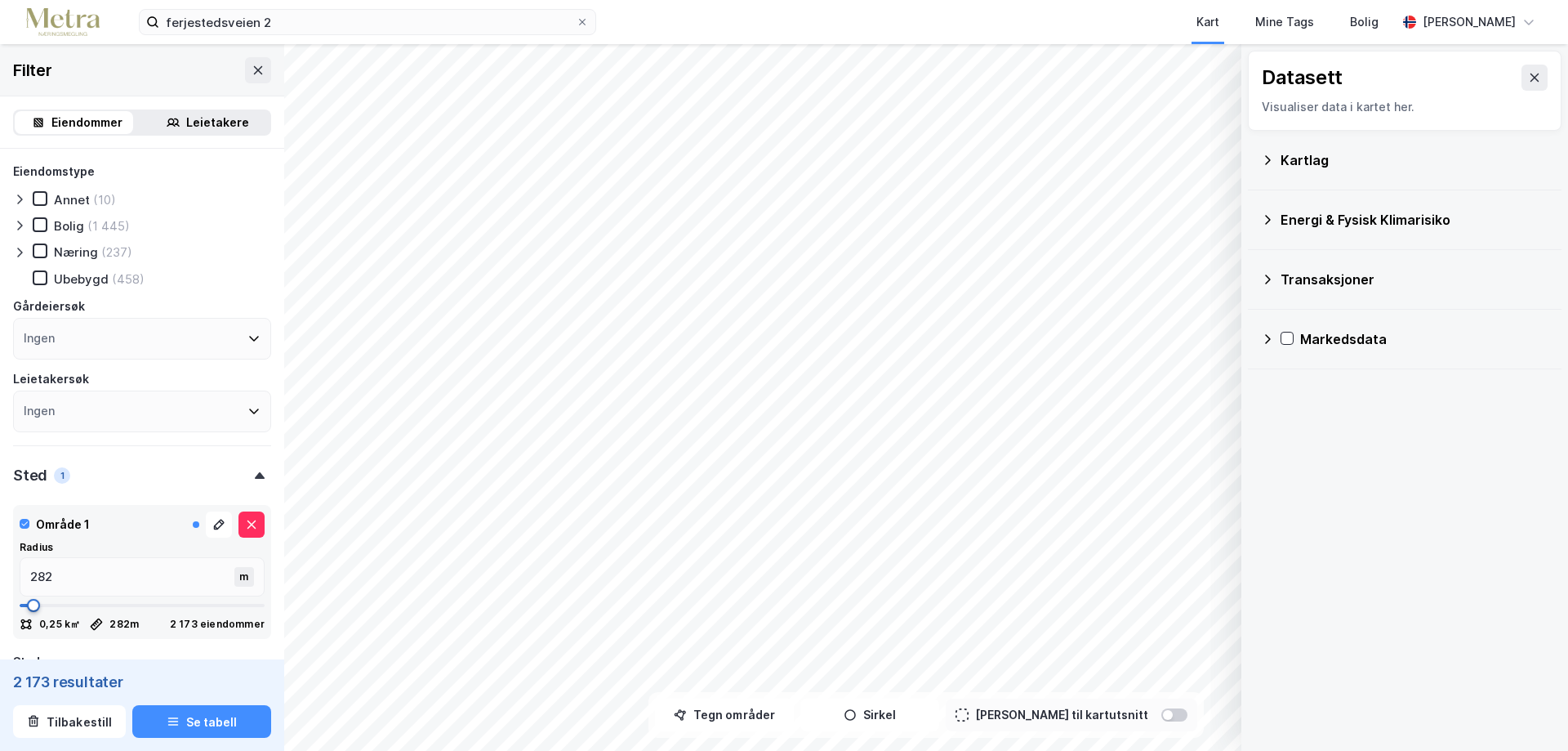
type input "334"
type input "404"
type input "492"
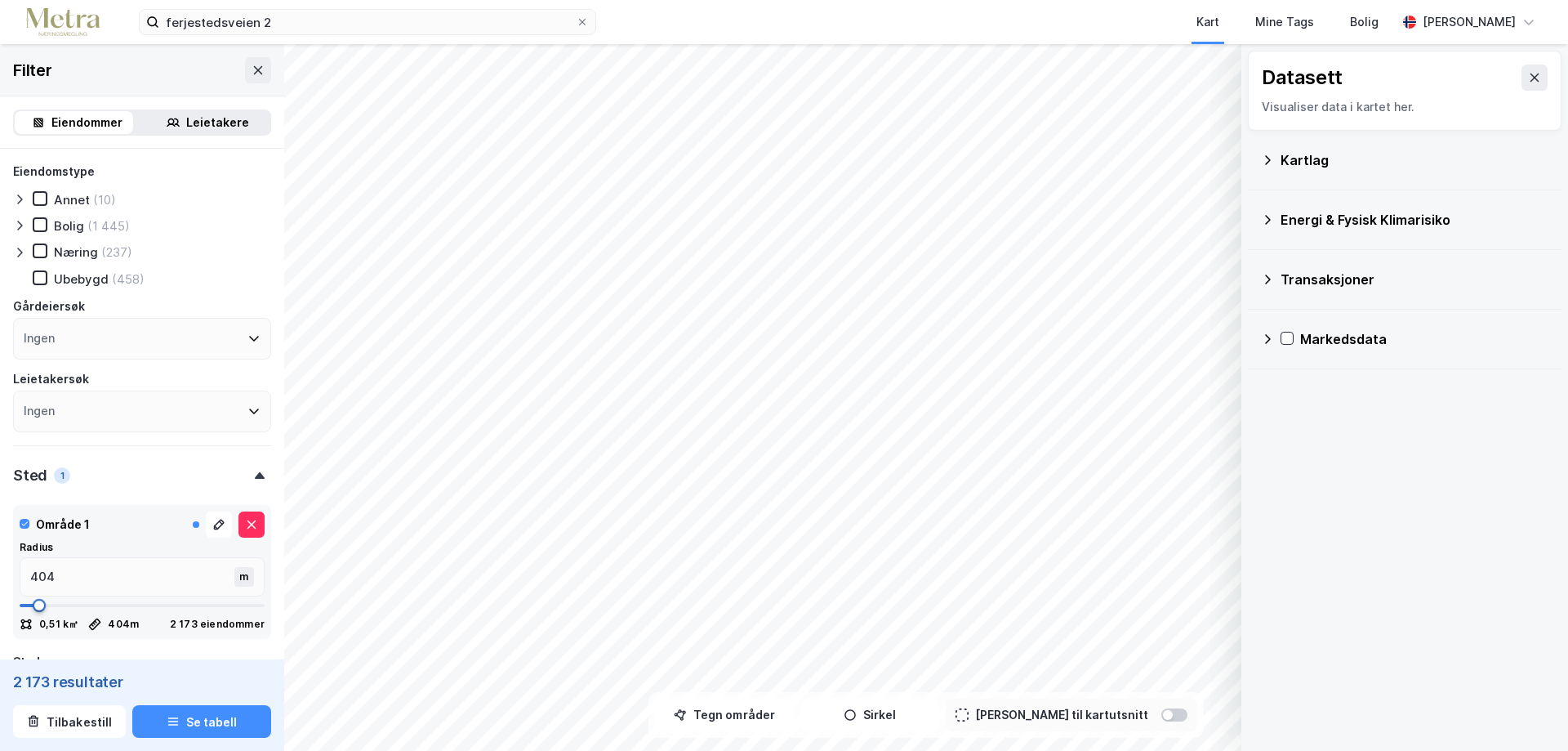
type input "492"
type input "562"
type input "650"
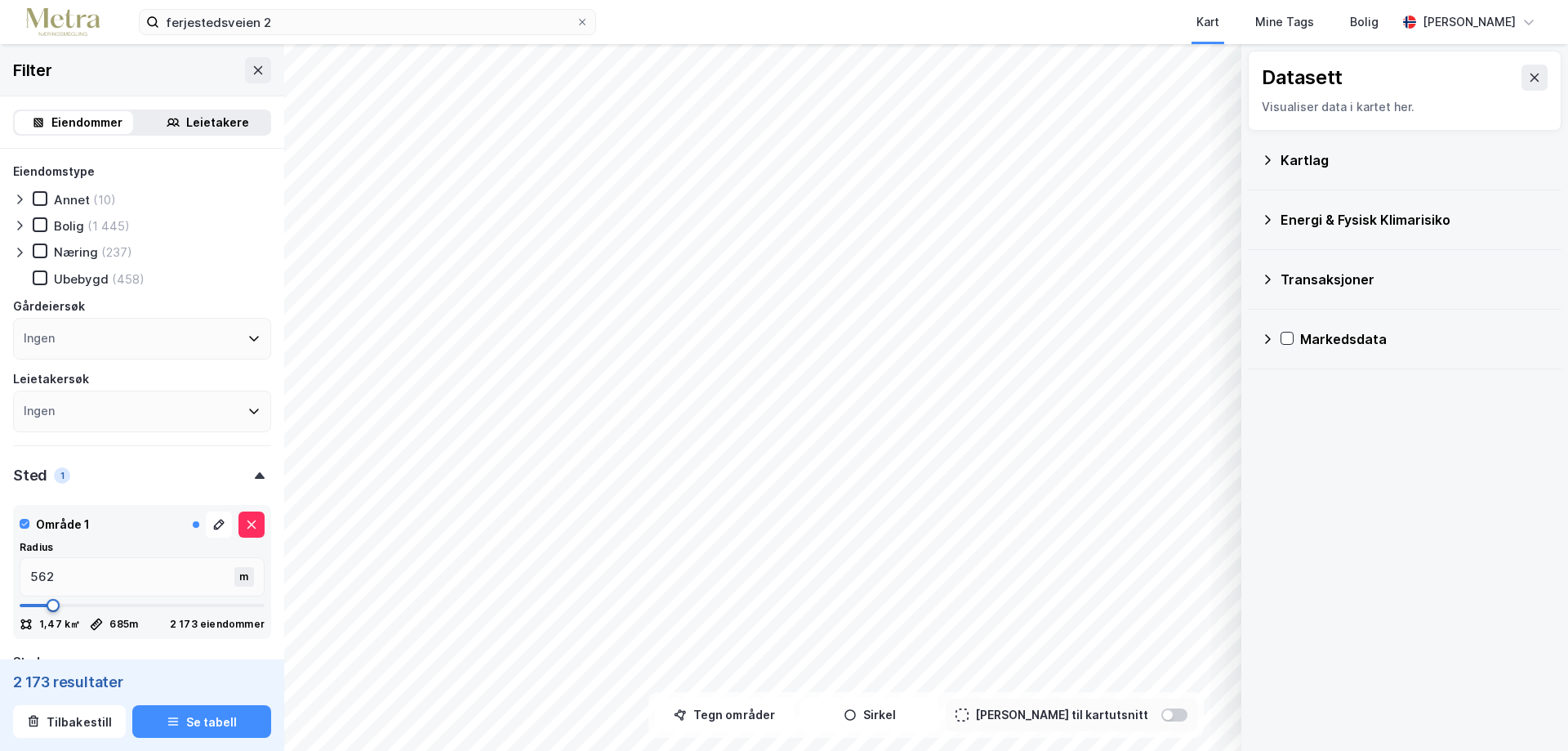
type input "685"
type input "720"
drag, startPoint x: 67, startPoint y: 604, endPoint x: 53, endPoint y: 604, distance: 14.0
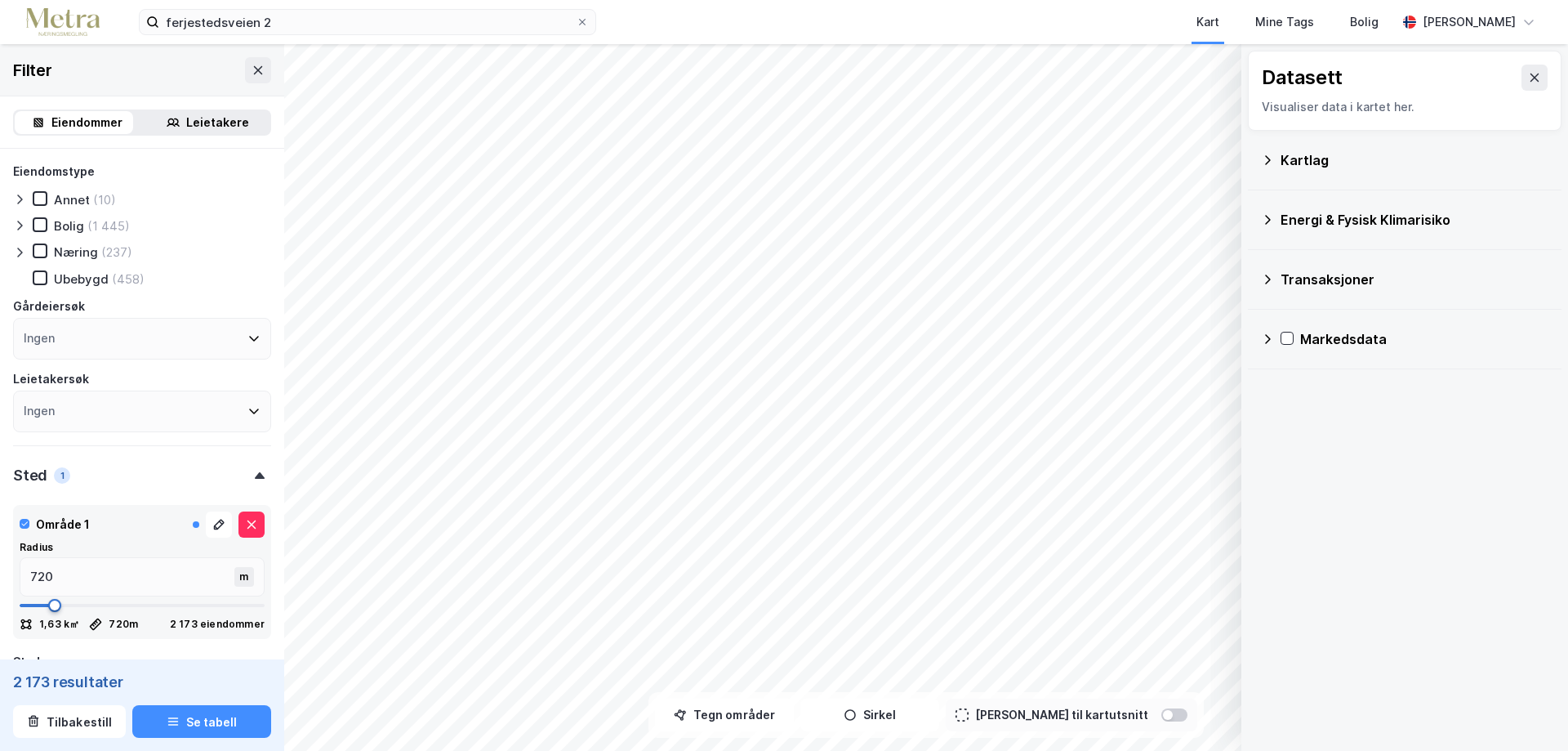
click at [53, 604] on span at bounding box center [54, 605] width 13 height 13
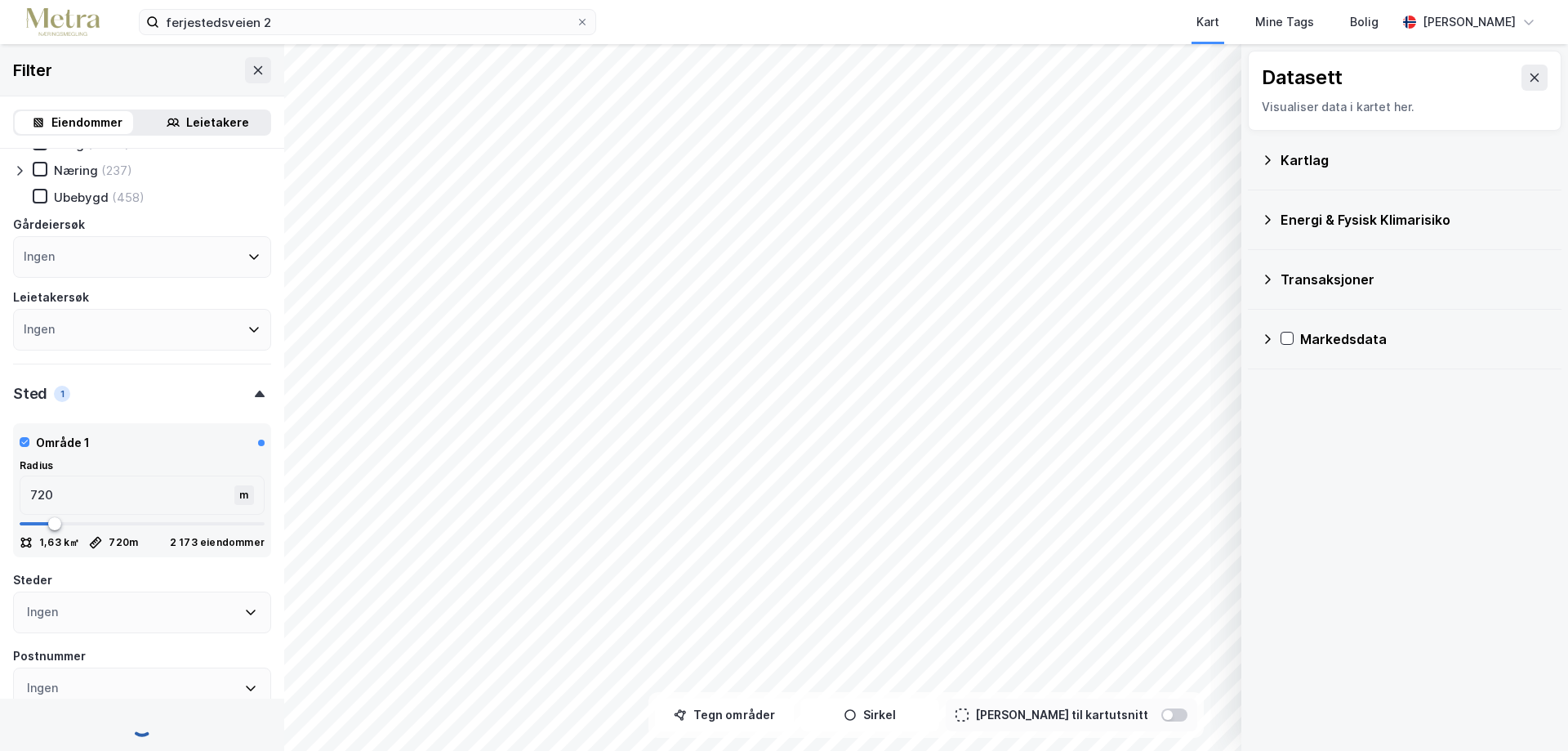
scroll to position [425, 0]
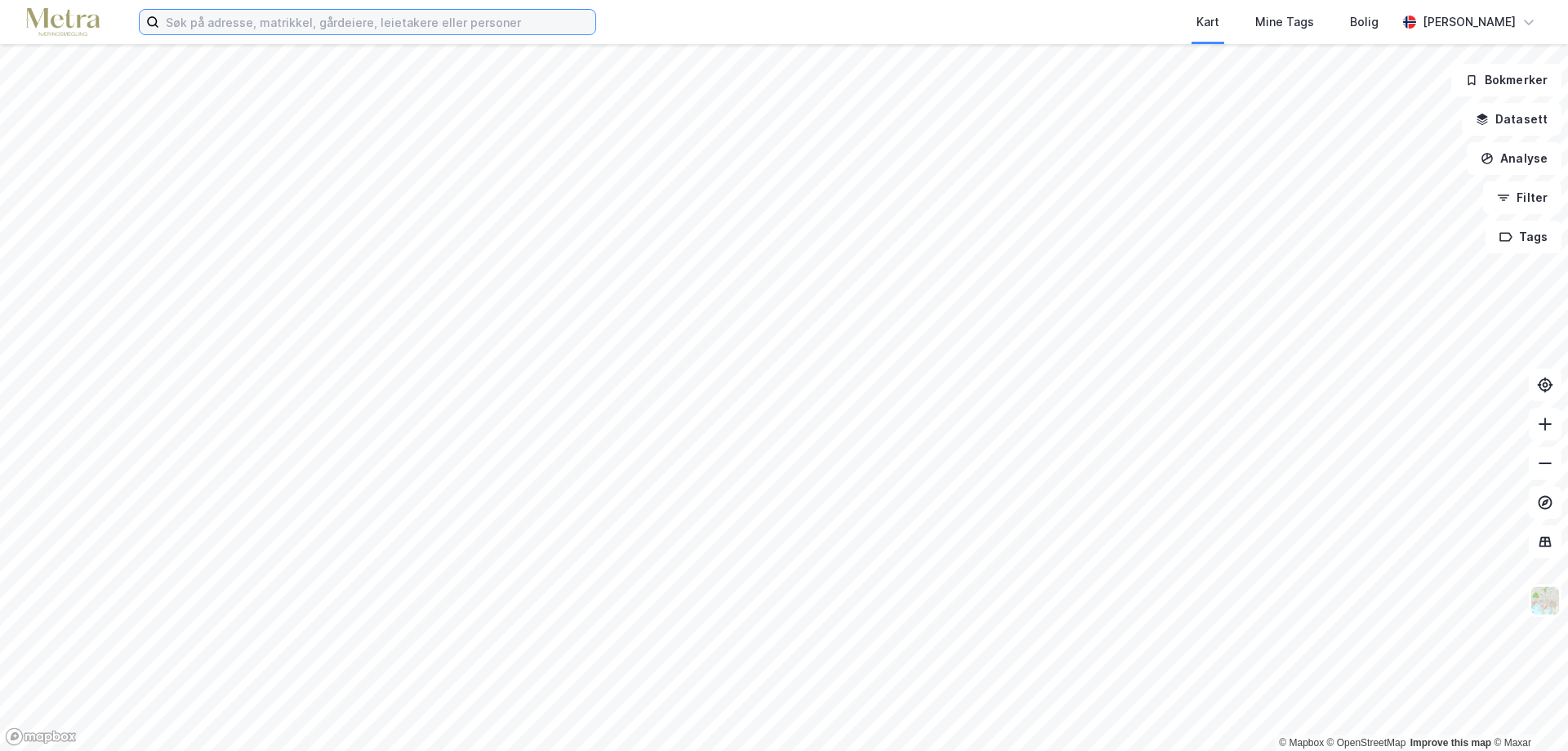
click at [180, 21] on input at bounding box center [377, 21] width 436 height 25
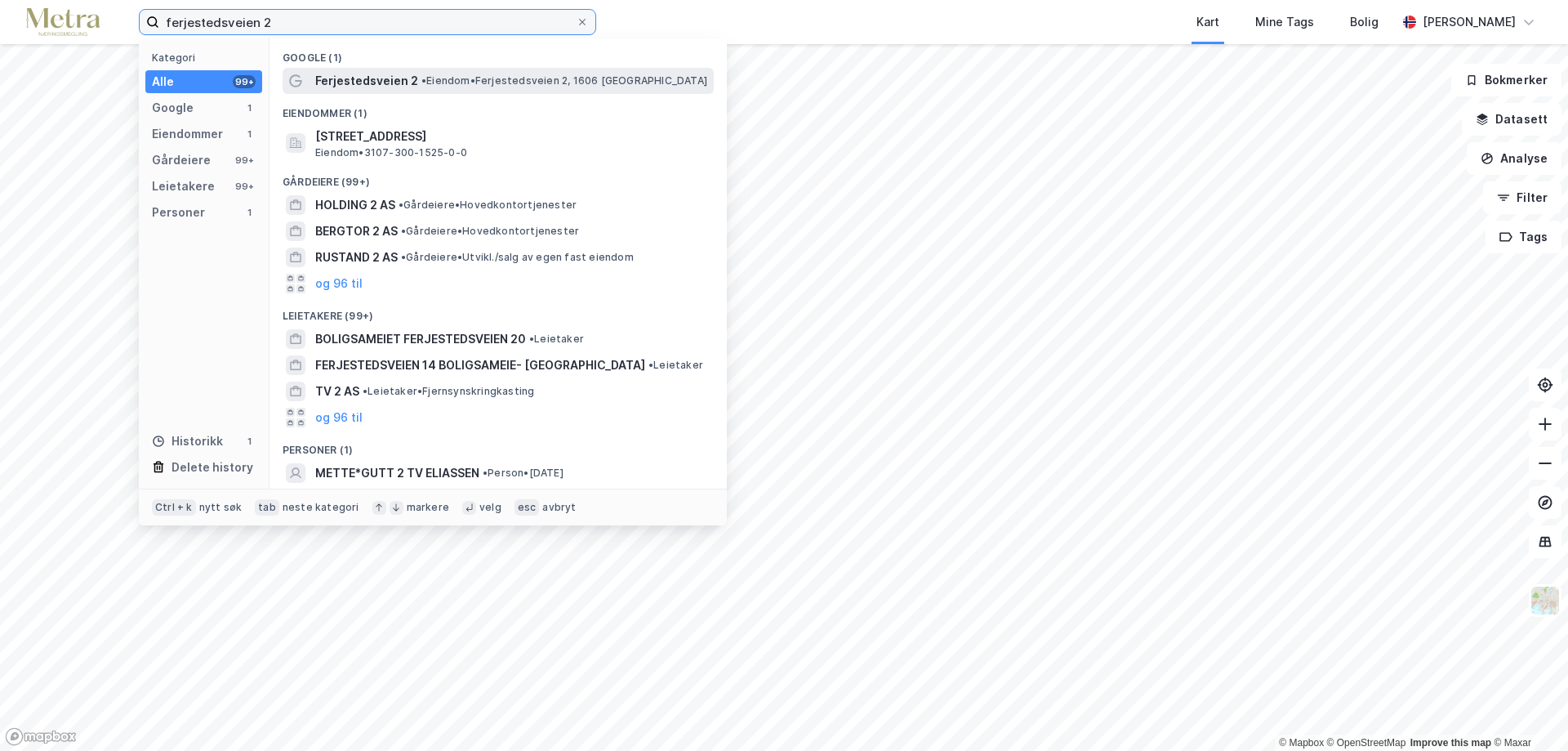
type input "ferjestedsveien 2"
click at [334, 90] on span "Ferjestedsveien 2" at bounding box center [367, 80] width 103 height 20
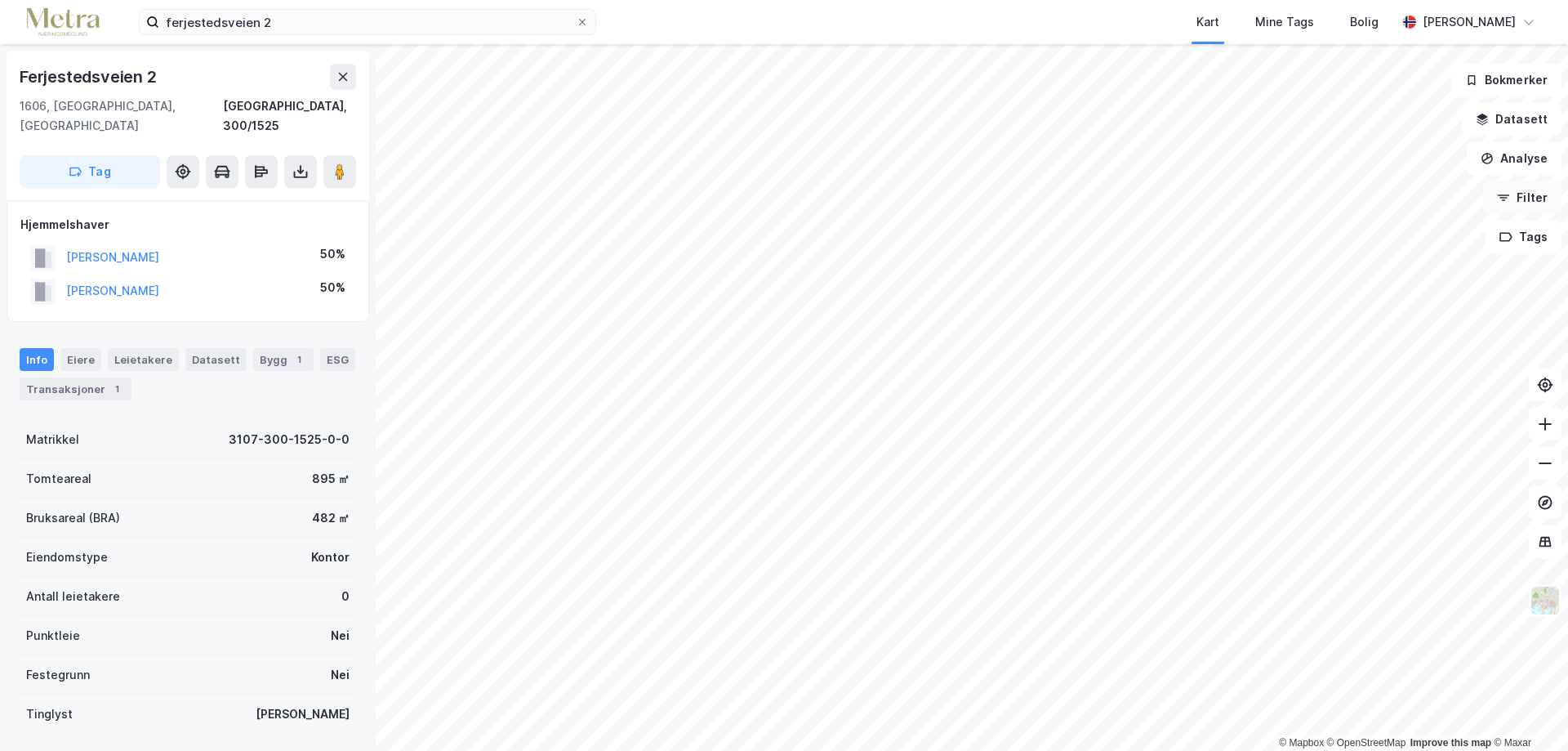
click at [1523, 190] on button "Filter" at bounding box center [1523, 198] width 78 height 32
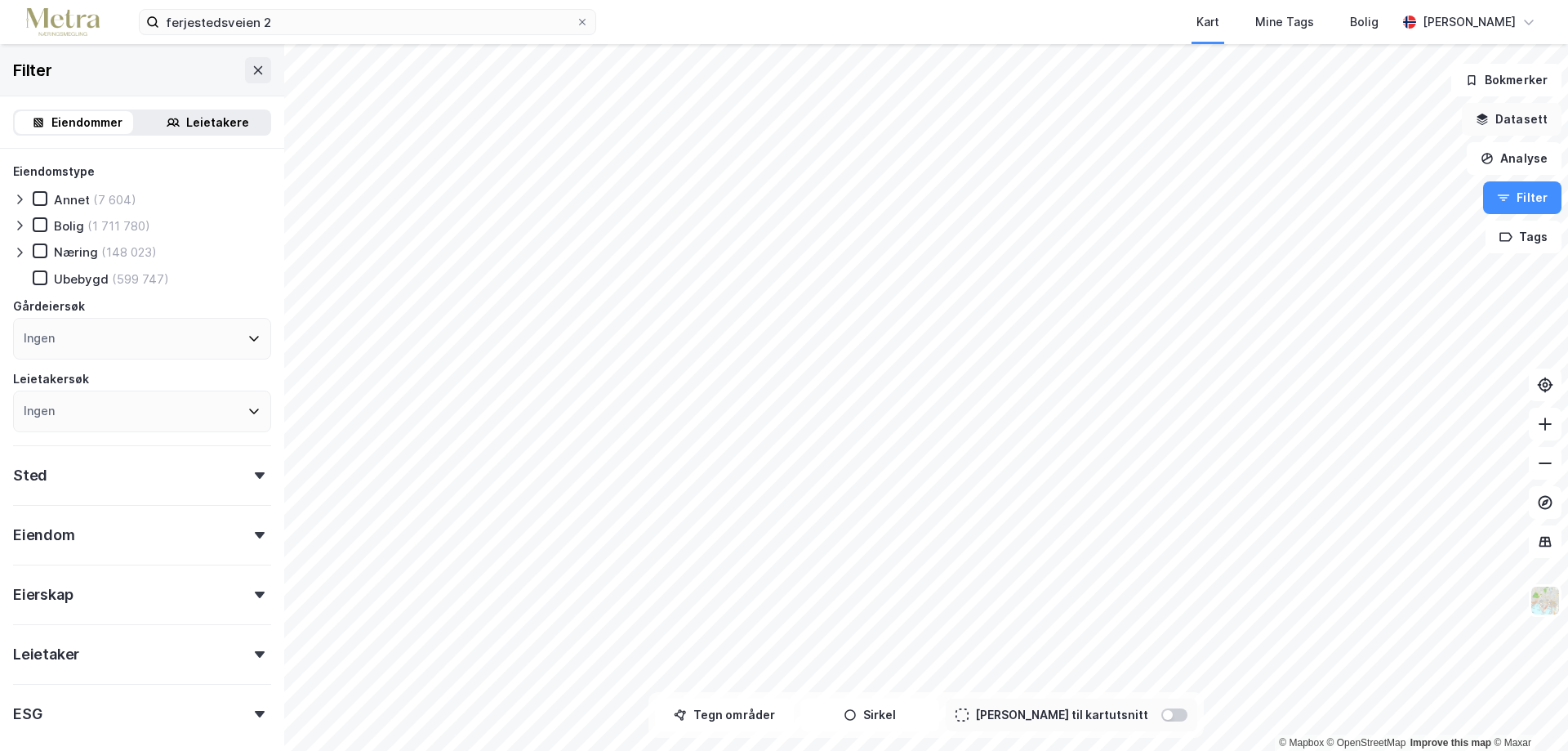
click at [1501, 118] on button "Datasett" at bounding box center [1512, 119] width 100 height 32
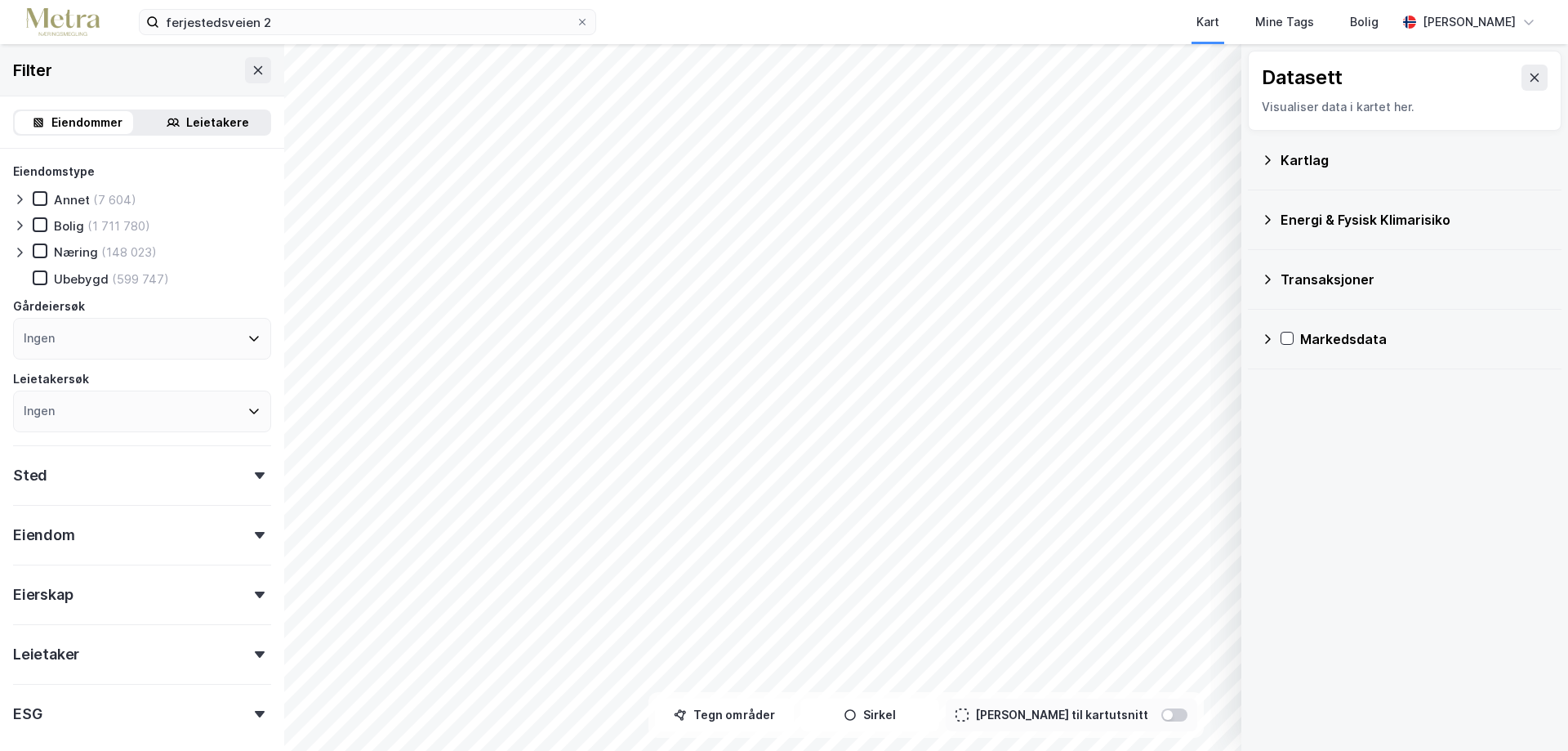
click at [1272, 163] on icon at bounding box center [1267, 160] width 13 height 13
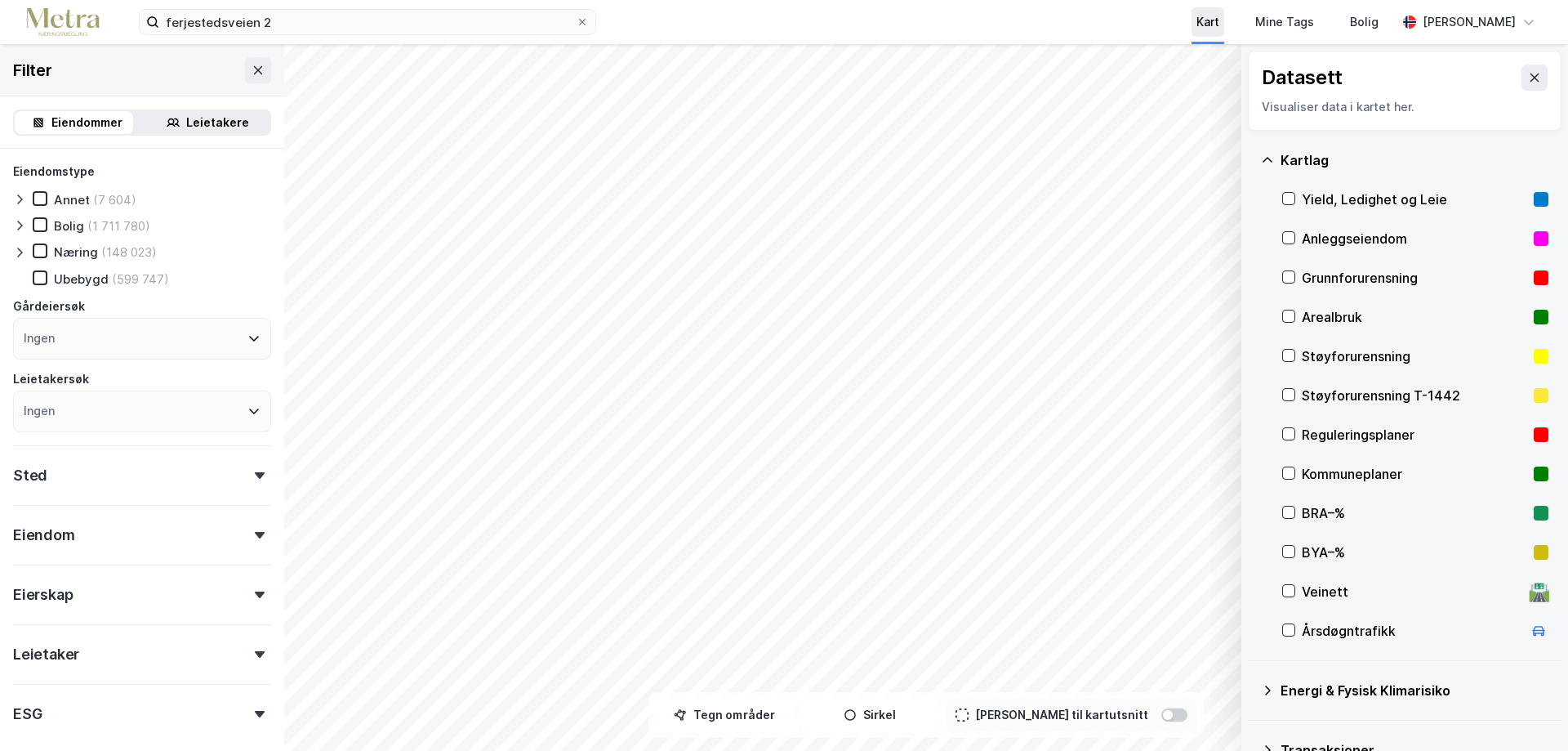
click at [1216, 24] on div "Kart" at bounding box center [1208, 21] width 23 height 20
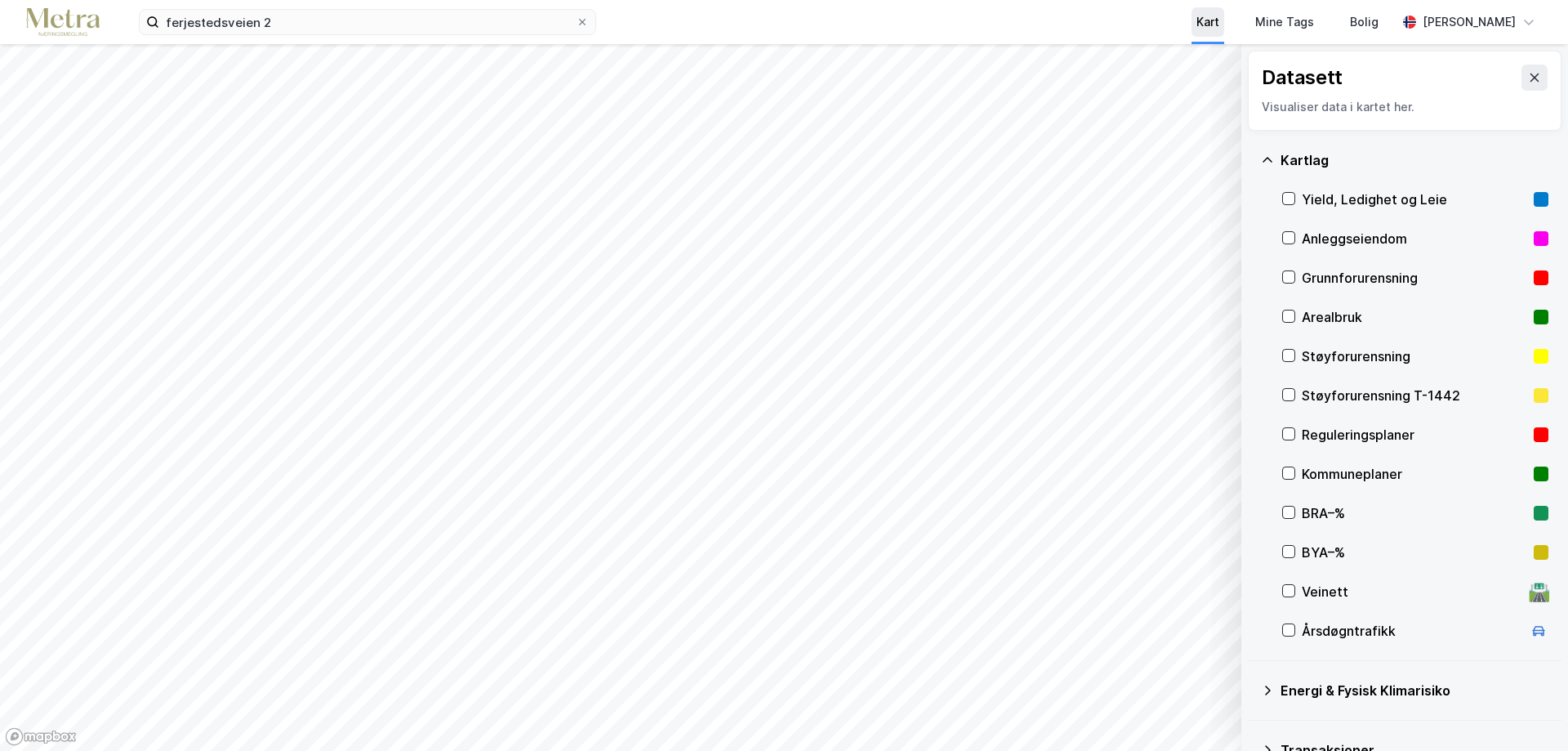
click at [1216, 24] on div "Kart" at bounding box center [1208, 21] width 23 height 20
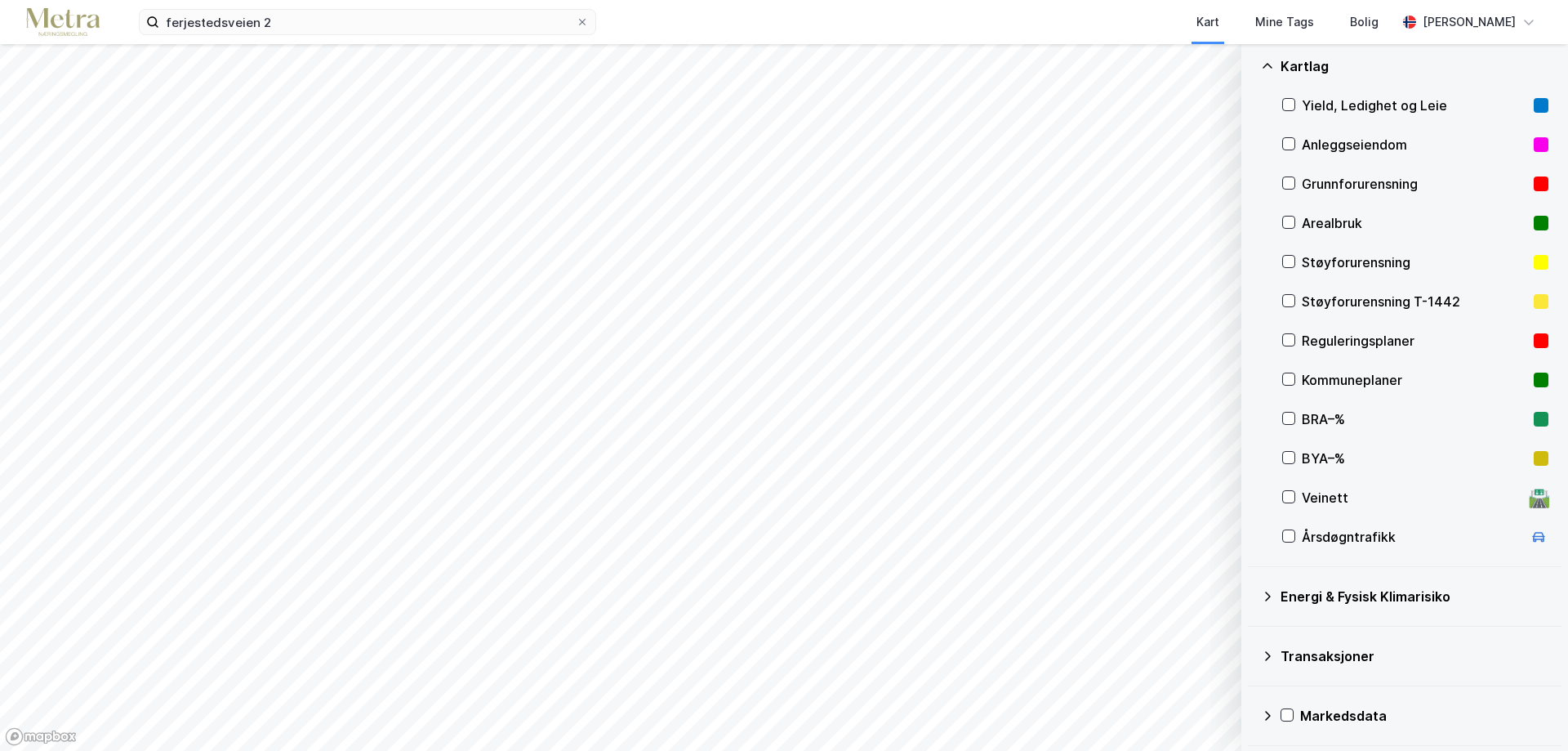
scroll to position [96, 0]
click at [1356, 539] on div "Årsdøgntrafikk" at bounding box center [1412, 535] width 221 height 20
click at [1358, 533] on div "Årsdøgntrafikk" at bounding box center [1412, 535] width 221 height 20
